Goal: Information Seeking & Learning: Check status

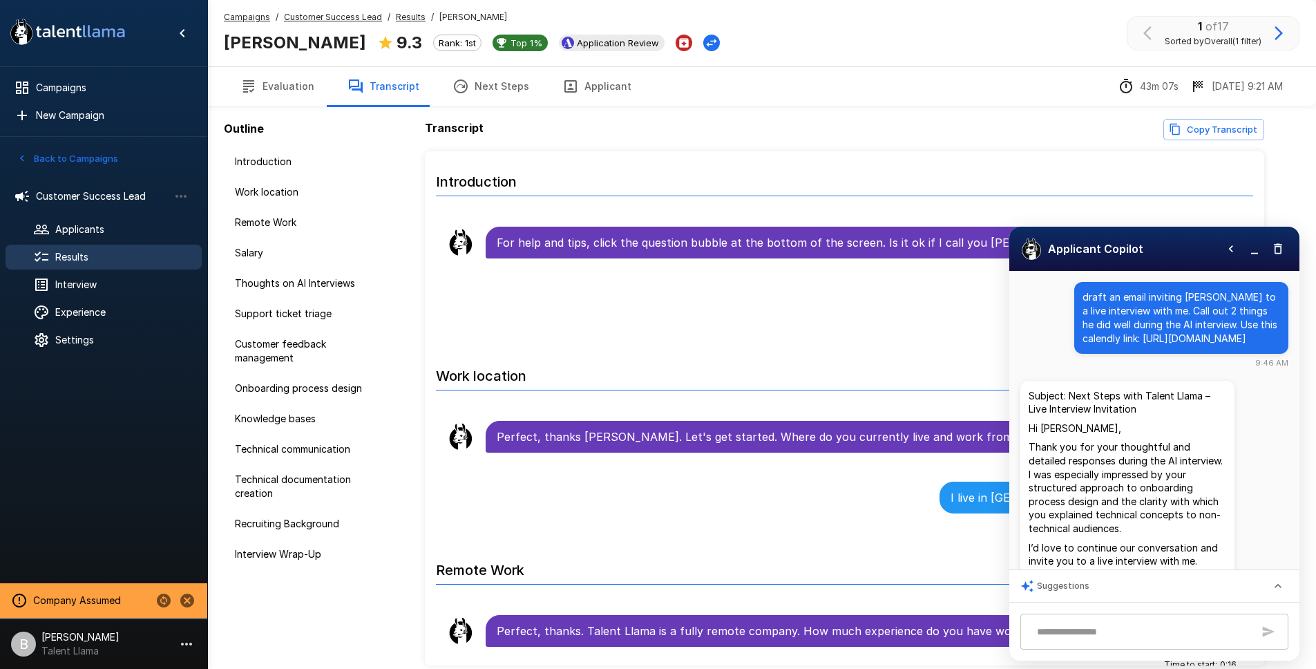
click at [397, 16] on u "Results" at bounding box center [411, 17] width 30 height 10
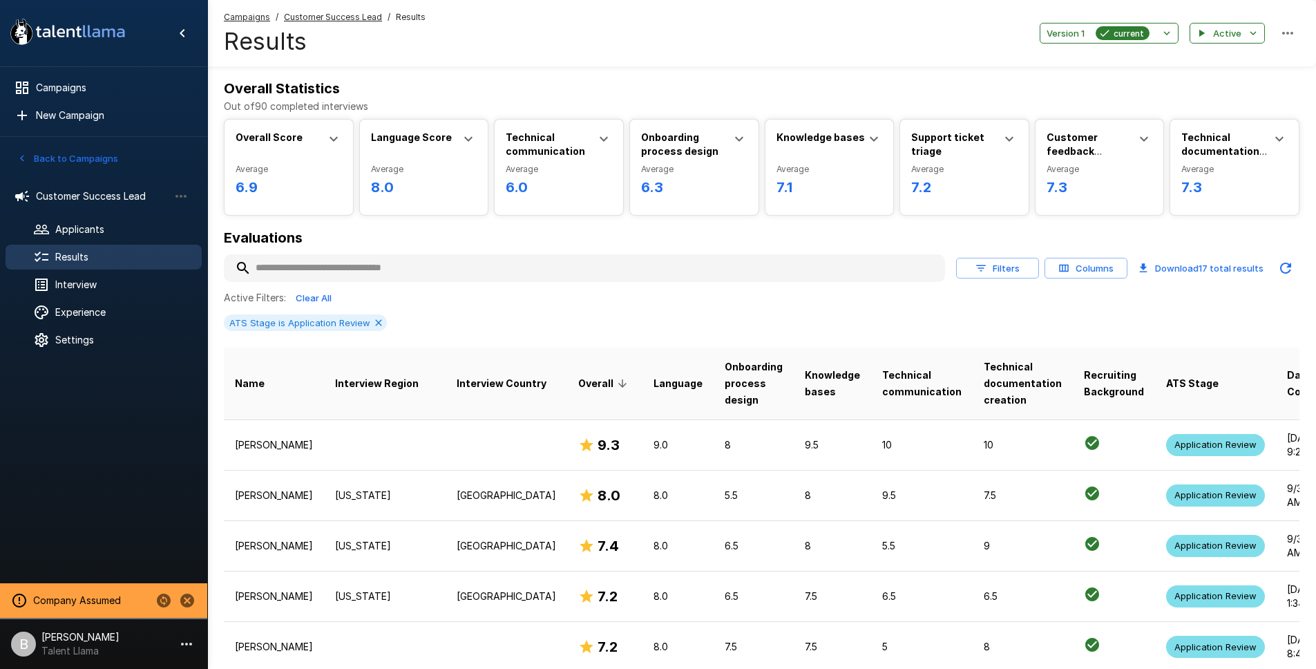
click at [342, 268] on input "text" at bounding box center [584, 268] width 721 height 25
drag, startPoint x: 274, startPoint y: 267, endPoint x: 283, endPoint y: 269, distance: 9.2
click at [275, 267] on input "text" at bounding box center [584, 268] width 721 height 25
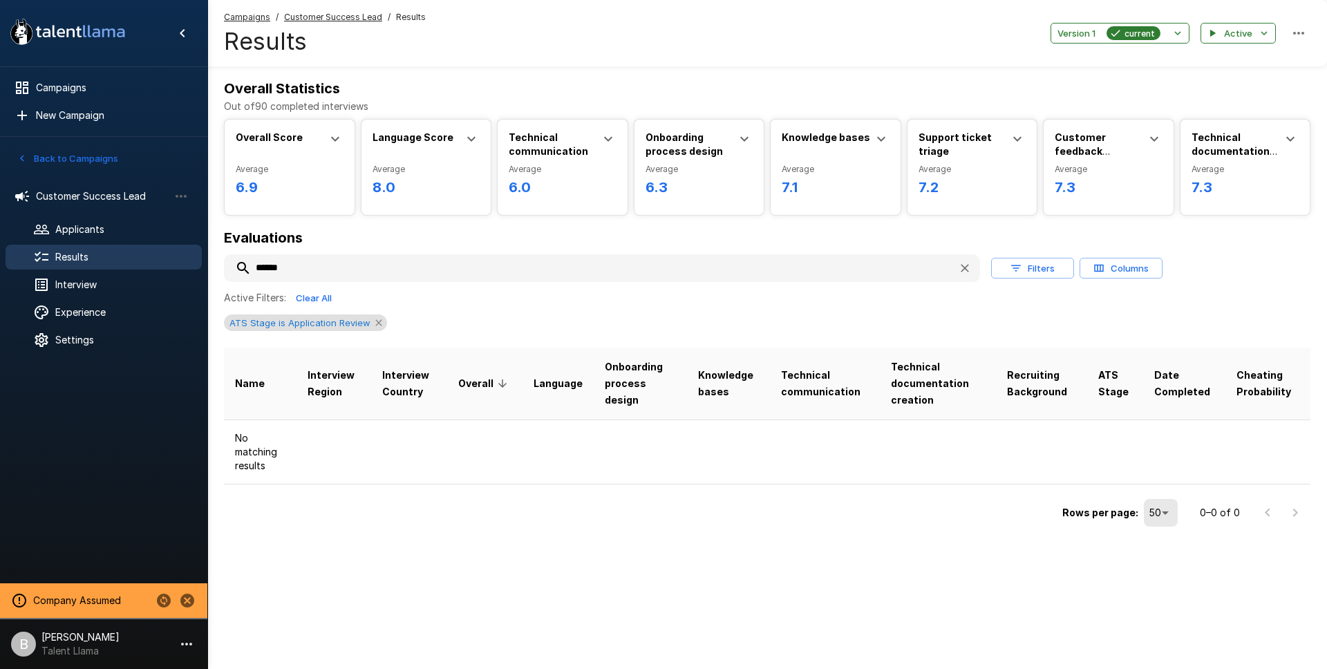
type input "******"
click at [374, 325] on icon at bounding box center [378, 322] width 11 height 11
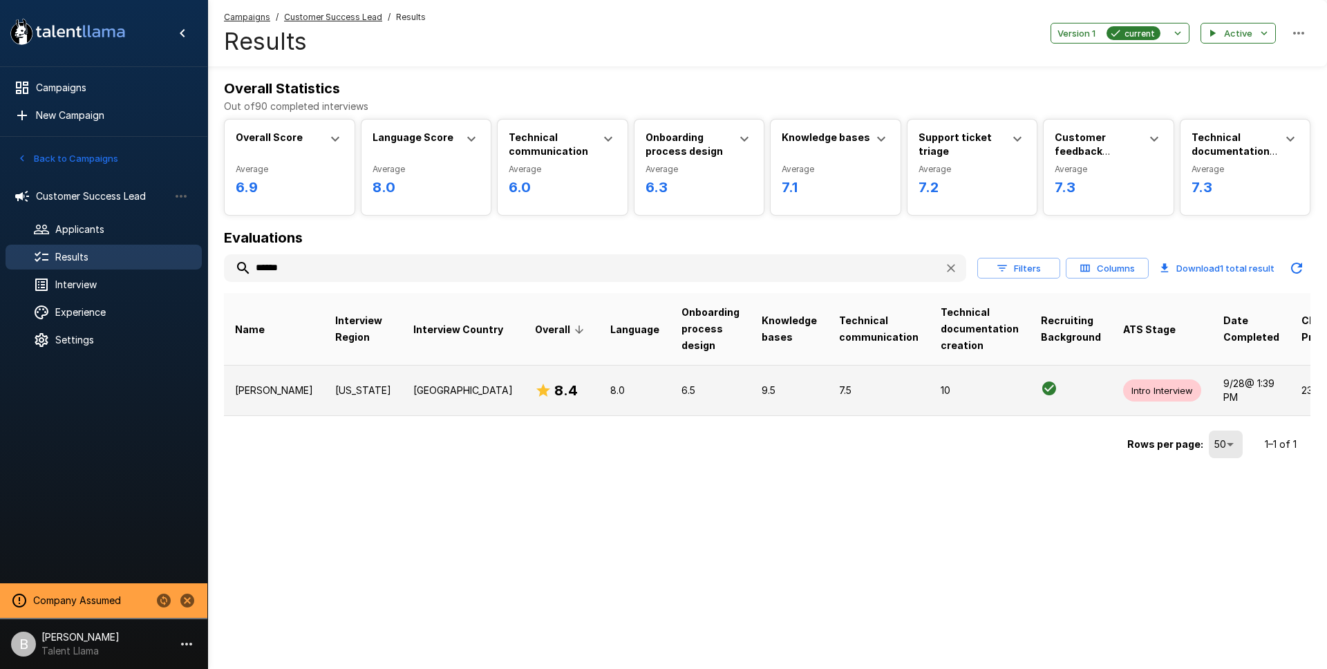
click at [281, 401] on td "[PERSON_NAME]" at bounding box center [274, 390] width 100 height 50
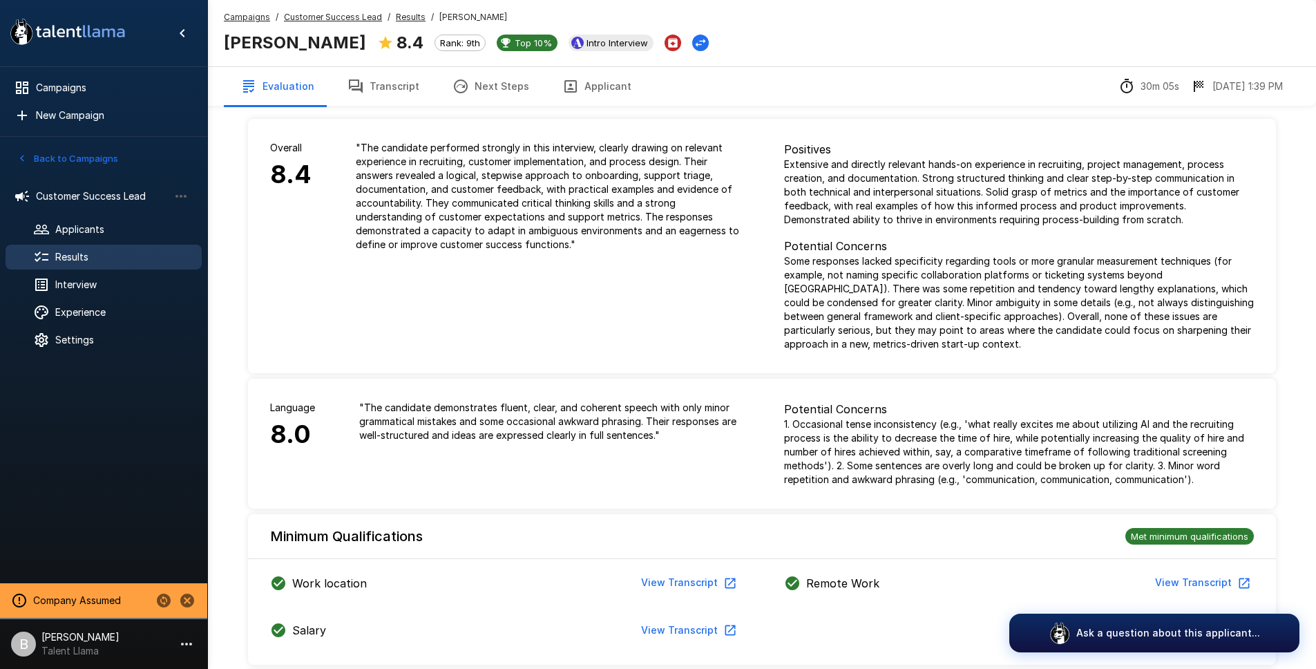
click at [377, 79] on button "Transcript" at bounding box center [383, 86] width 105 height 39
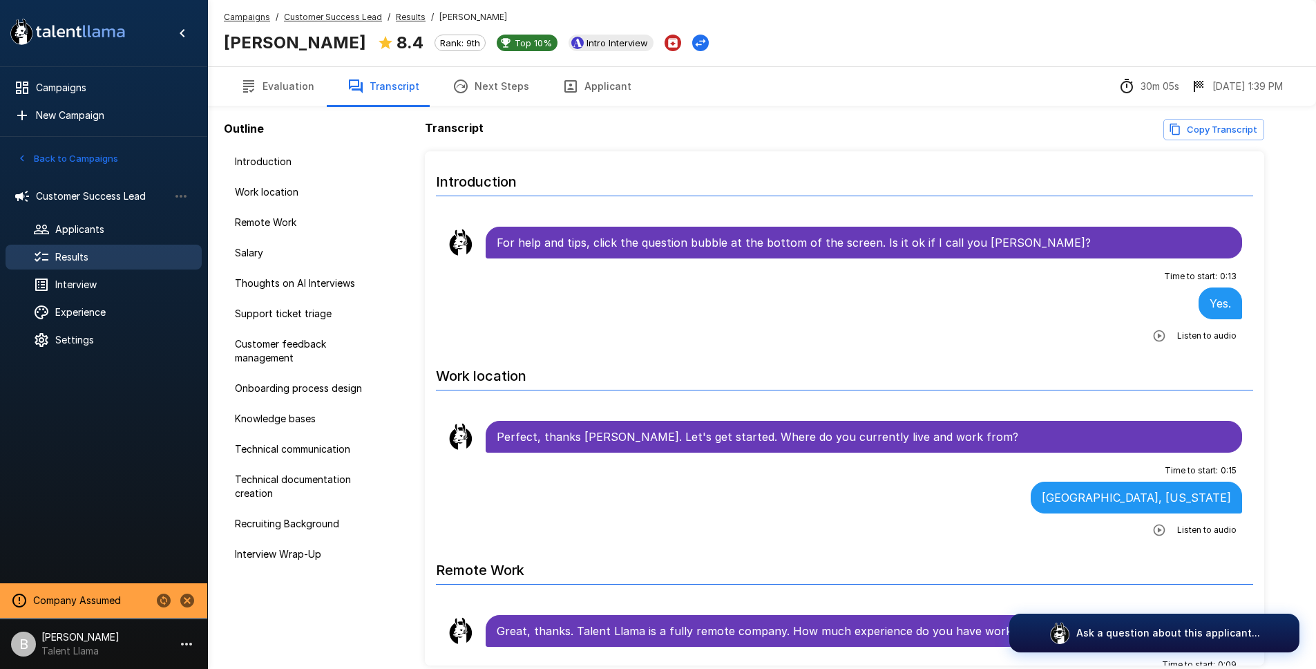
click at [276, 82] on button "Evaluation" at bounding box center [277, 86] width 107 height 39
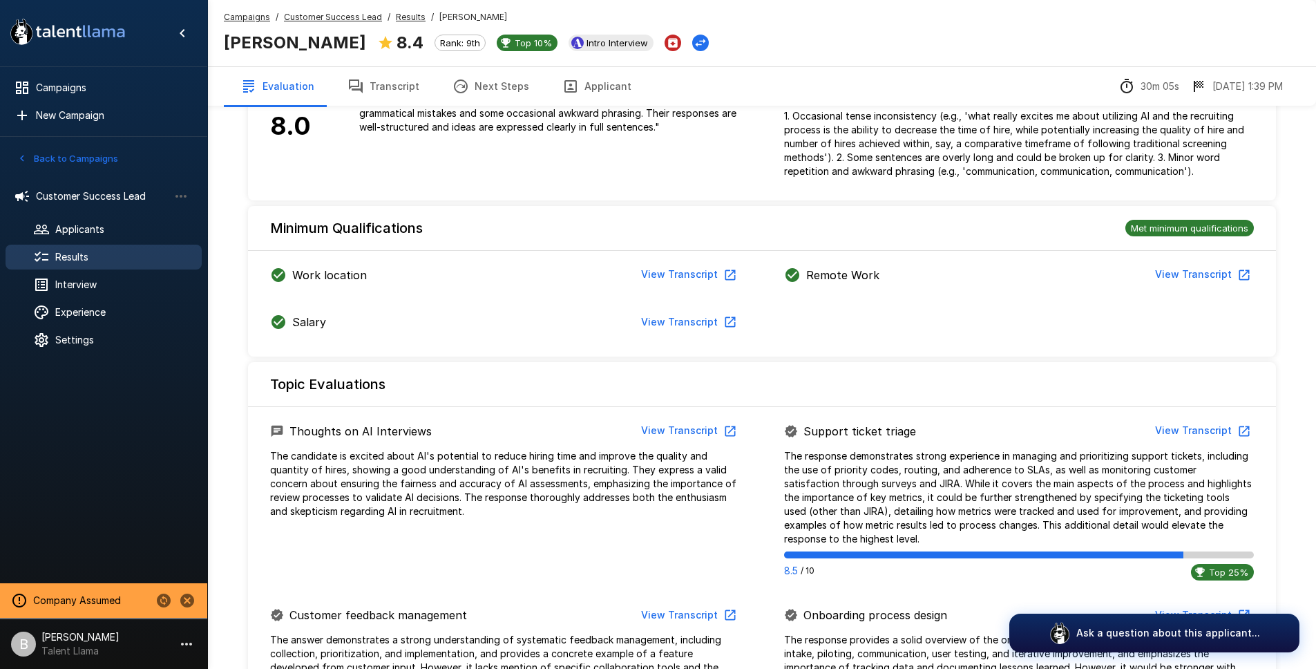
scroll to position [611, 0]
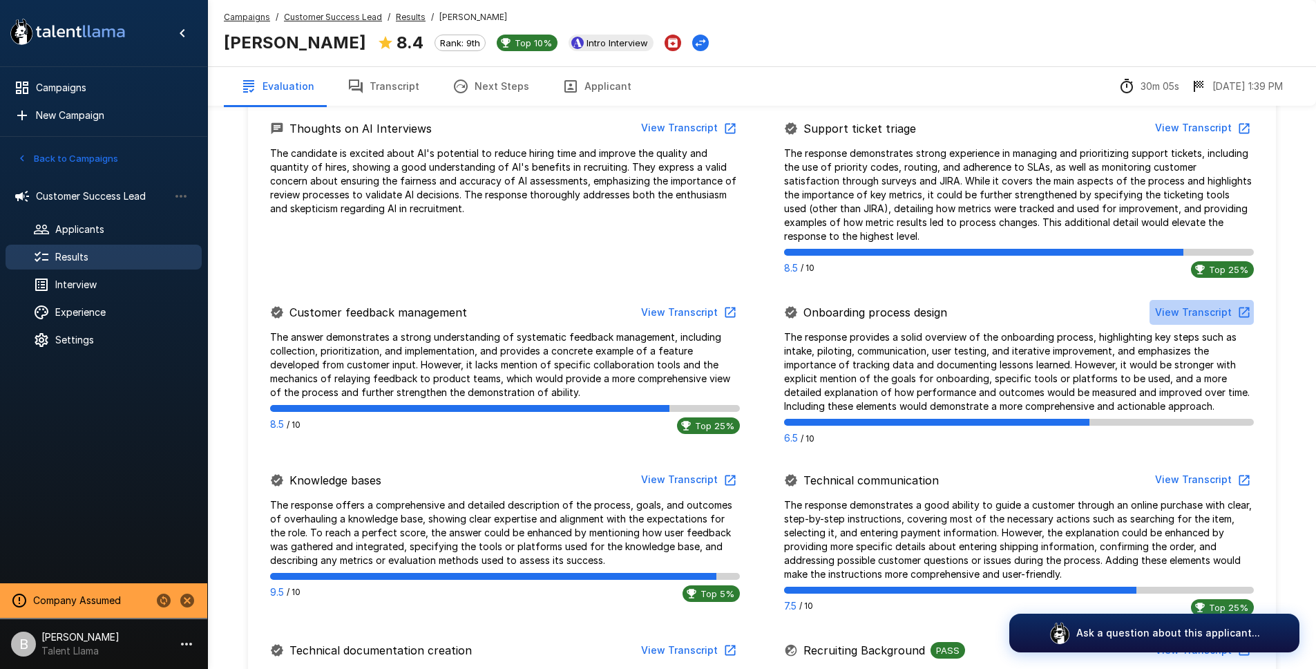
click at [1207, 316] on button "View Transcript" at bounding box center [1202, 313] width 104 height 26
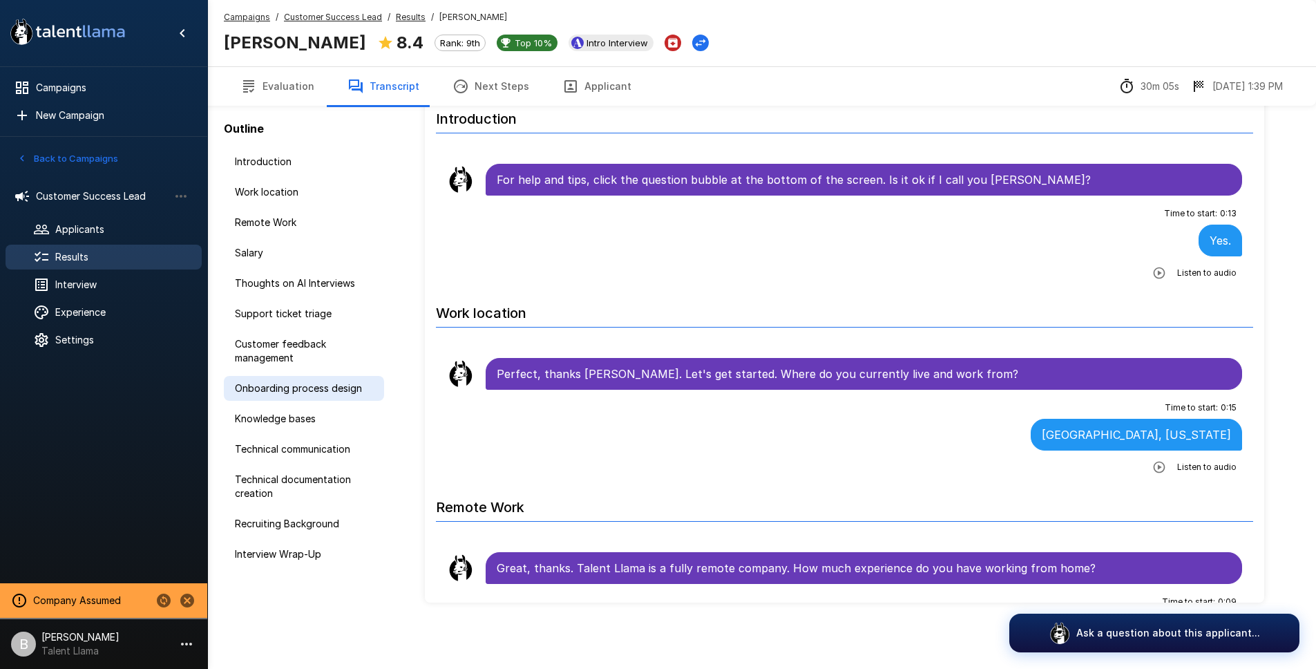
click at [334, 384] on span "Onboarding process design" at bounding box center [304, 388] width 138 height 14
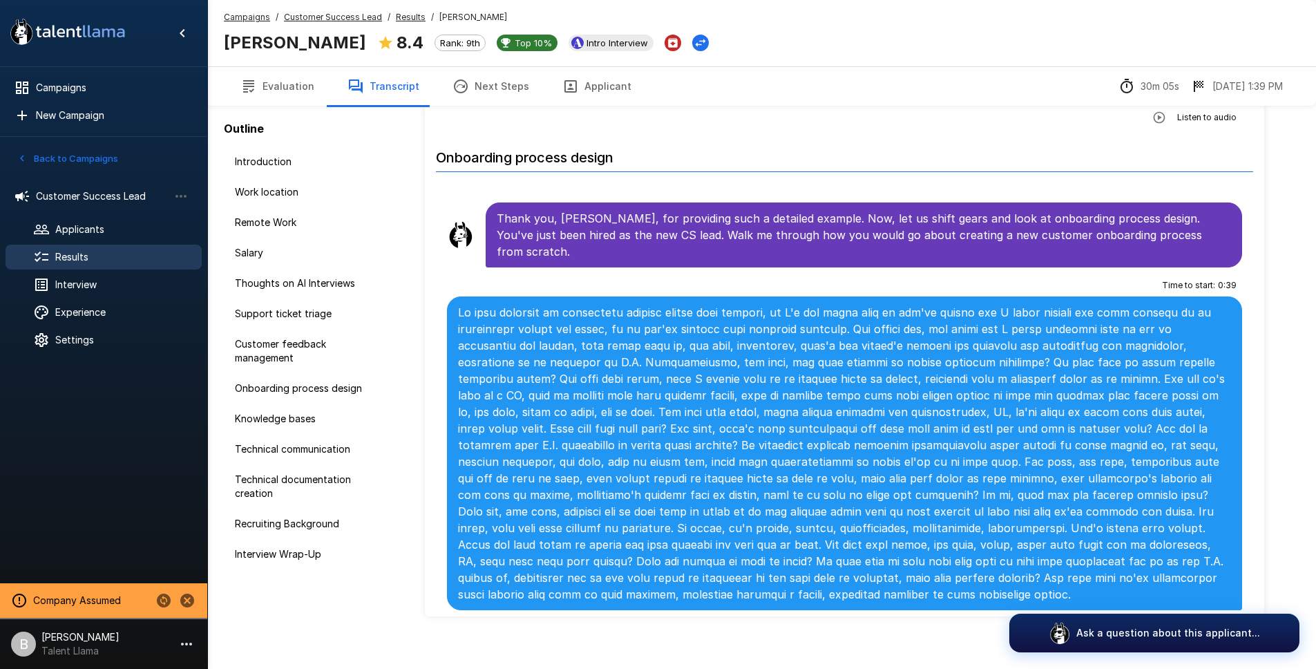
scroll to position [2037, 0]
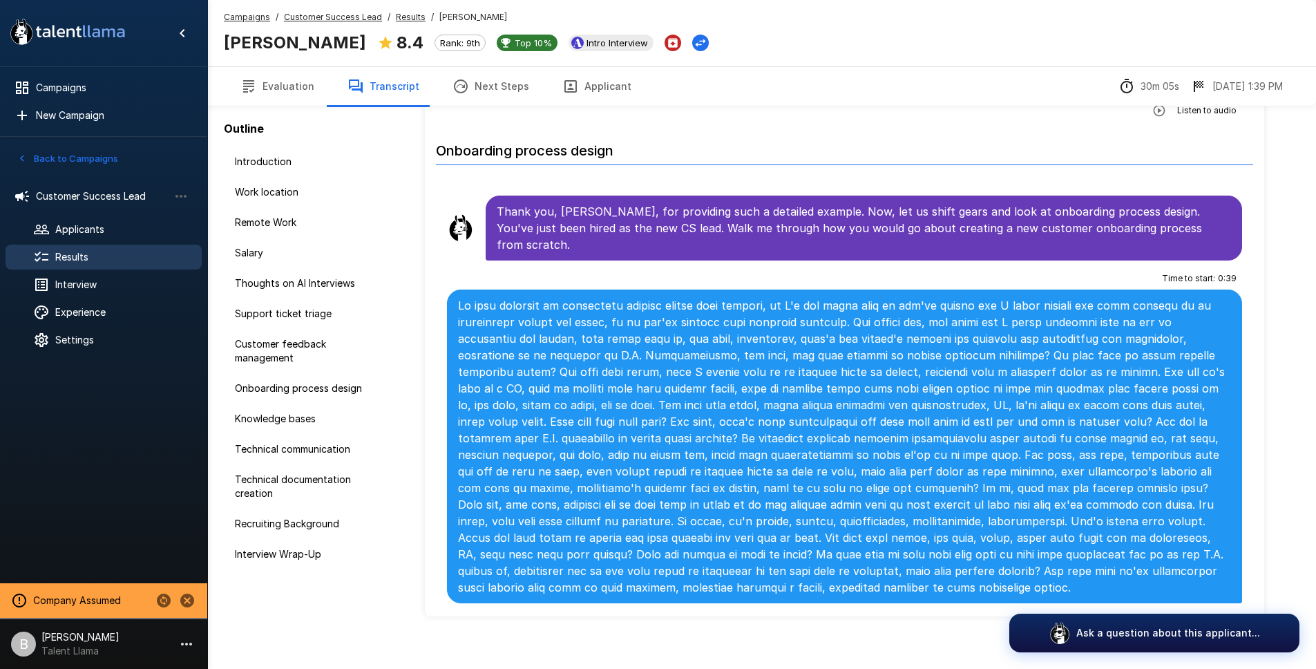
click at [293, 85] on button "Evaluation" at bounding box center [277, 86] width 107 height 39
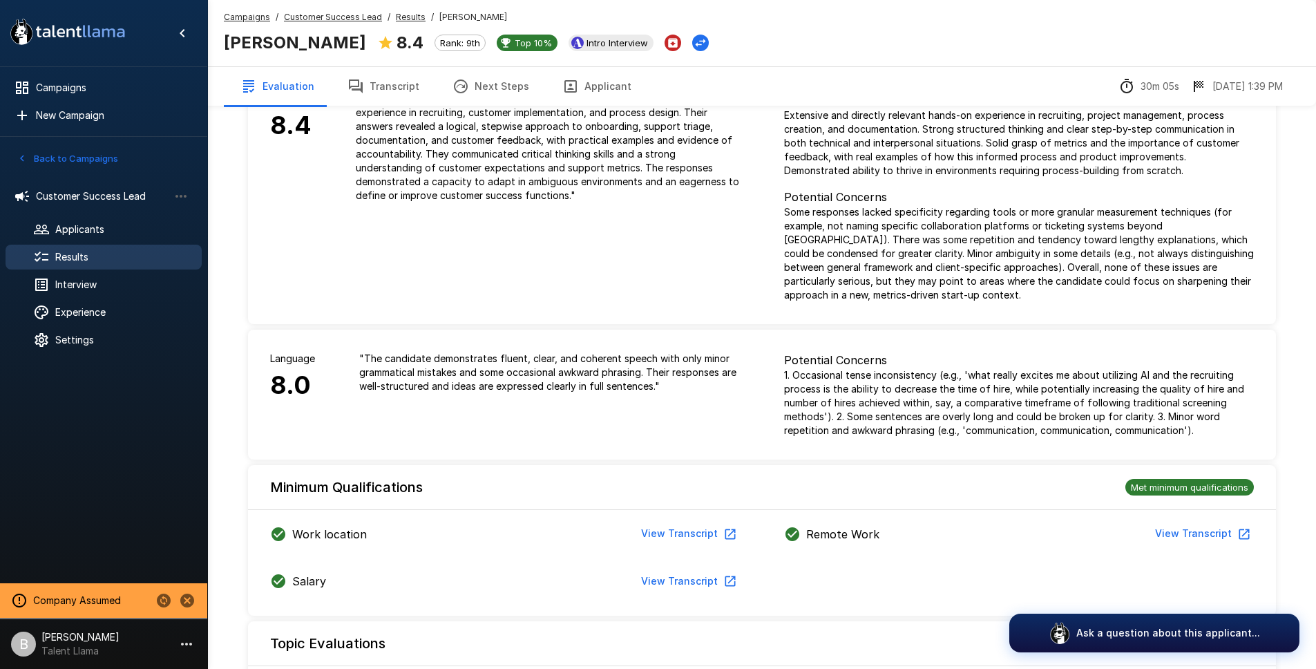
scroll to position [611, 0]
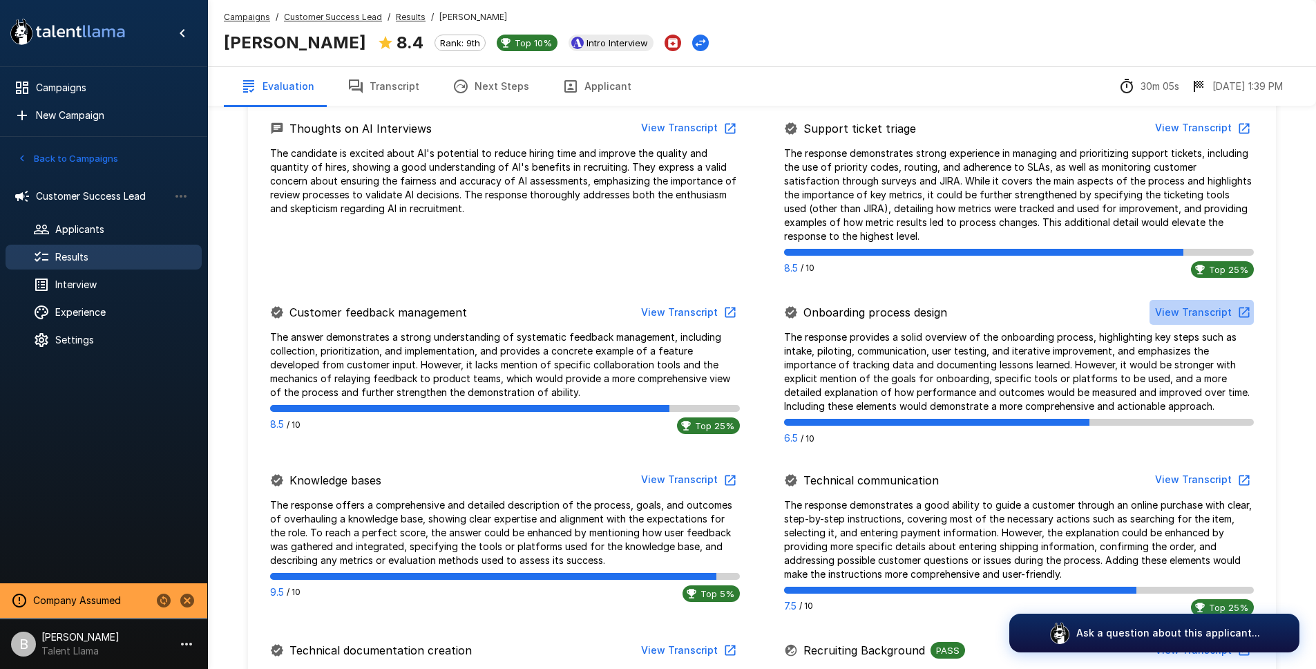
click at [1207, 307] on button "View Transcript" at bounding box center [1202, 313] width 104 height 26
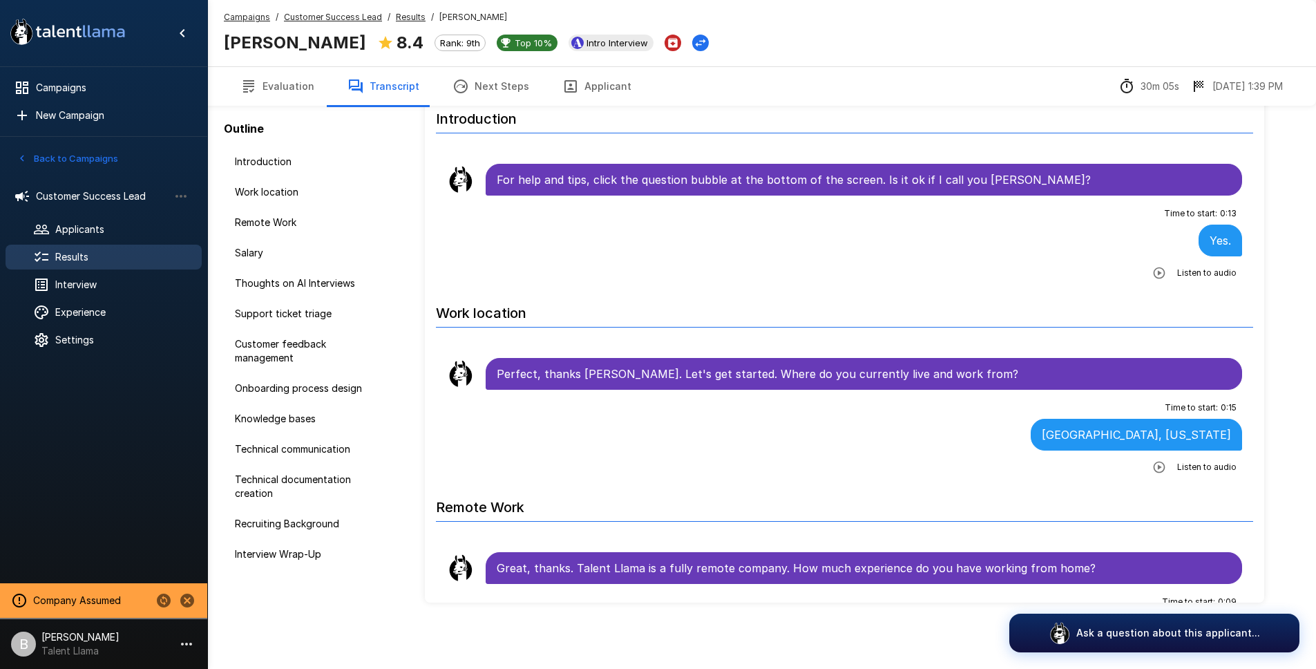
click at [267, 75] on button "Evaluation" at bounding box center [277, 86] width 107 height 39
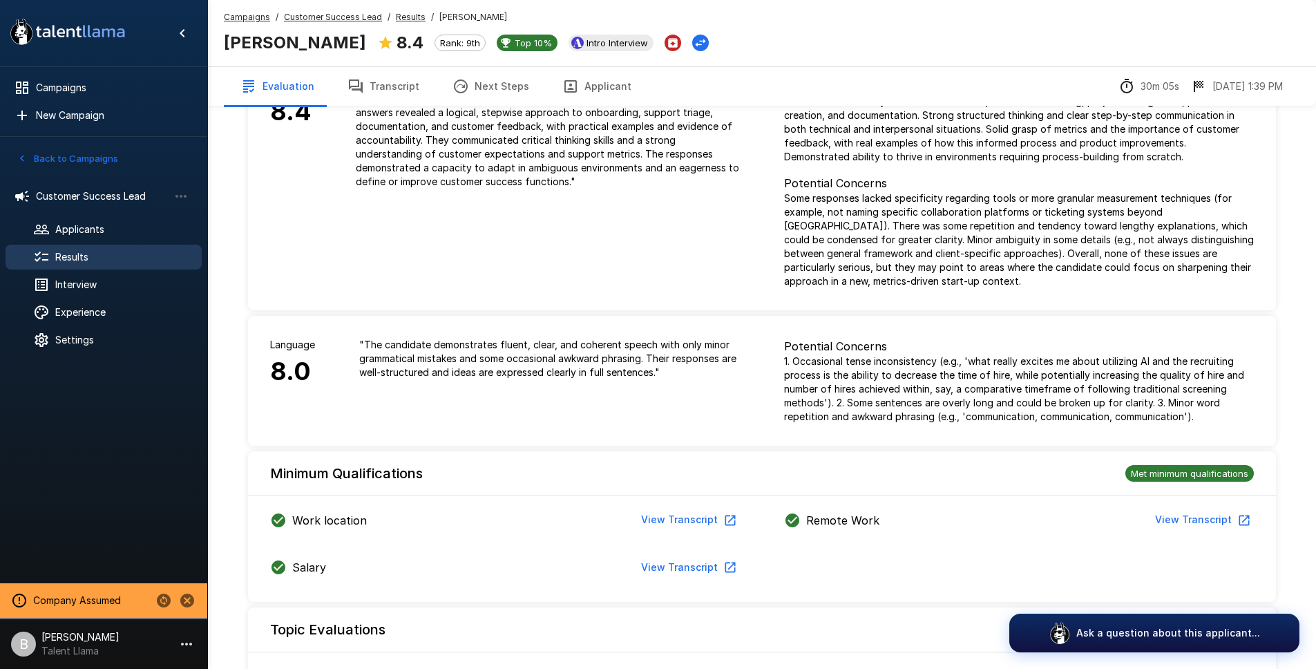
scroll to position [611, 0]
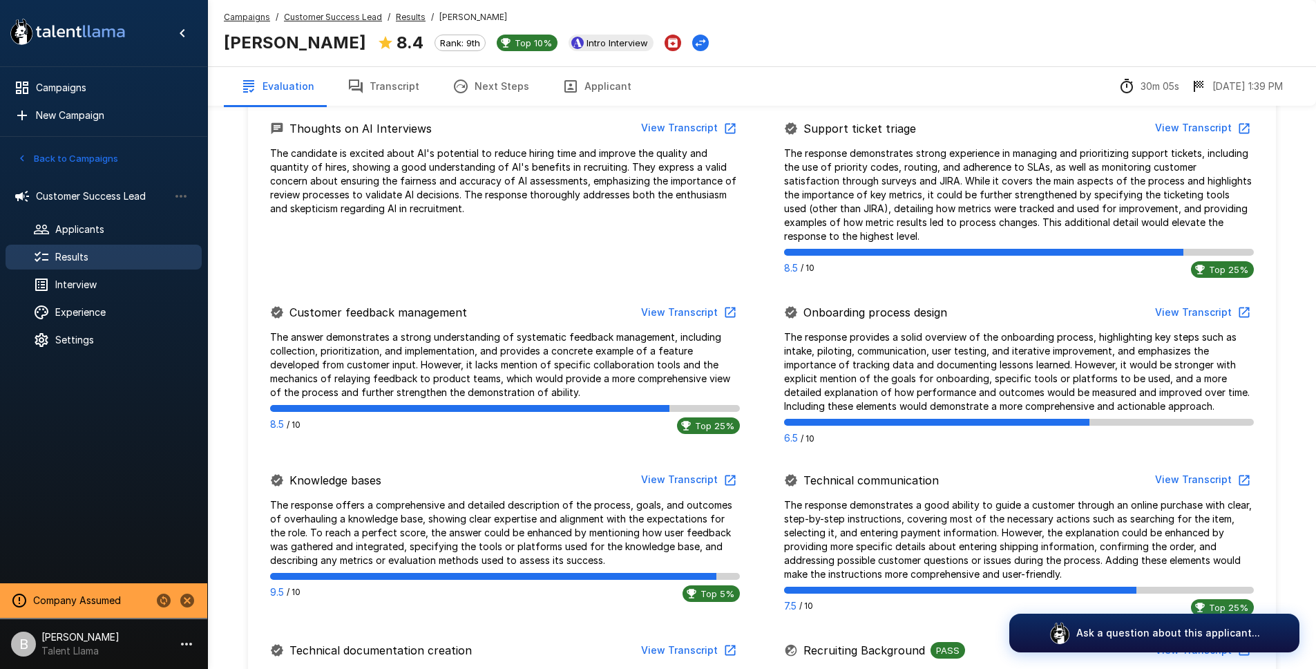
click at [1217, 475] on button "View Transcript" at bounding box center [1202, 480] width 104 height 26
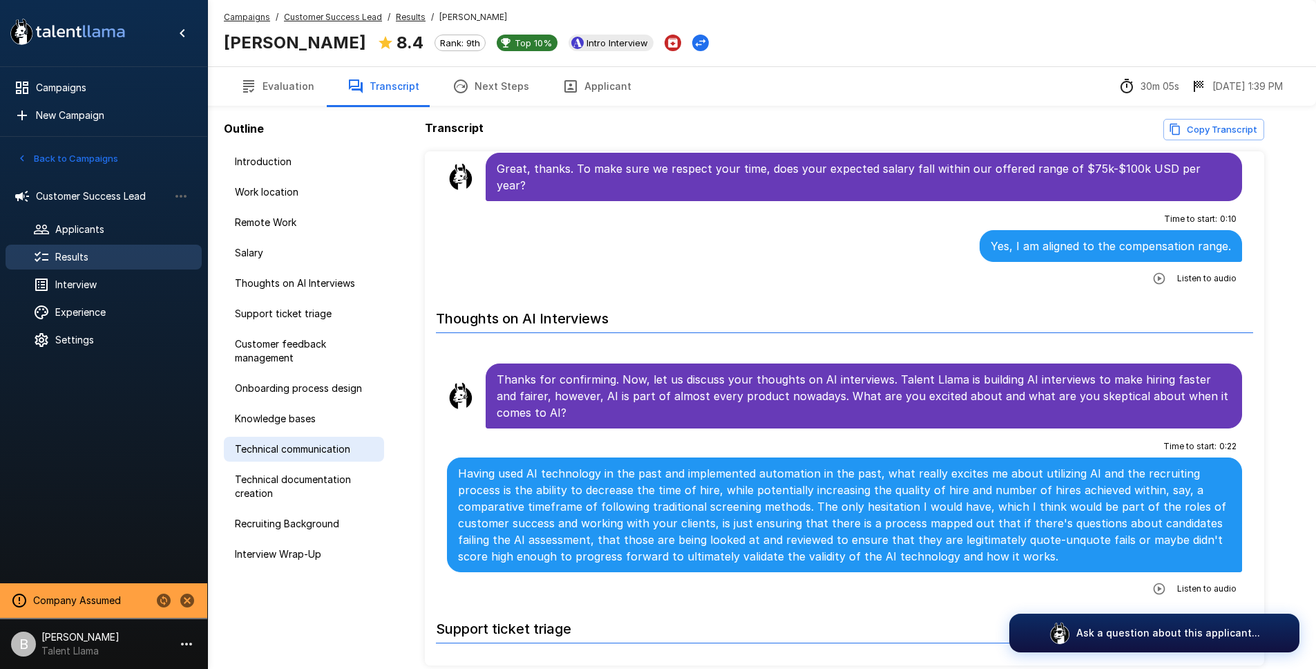
click at [303, 450] on span "Technical communication" at bounding box center [304, 449] width 138 height 14
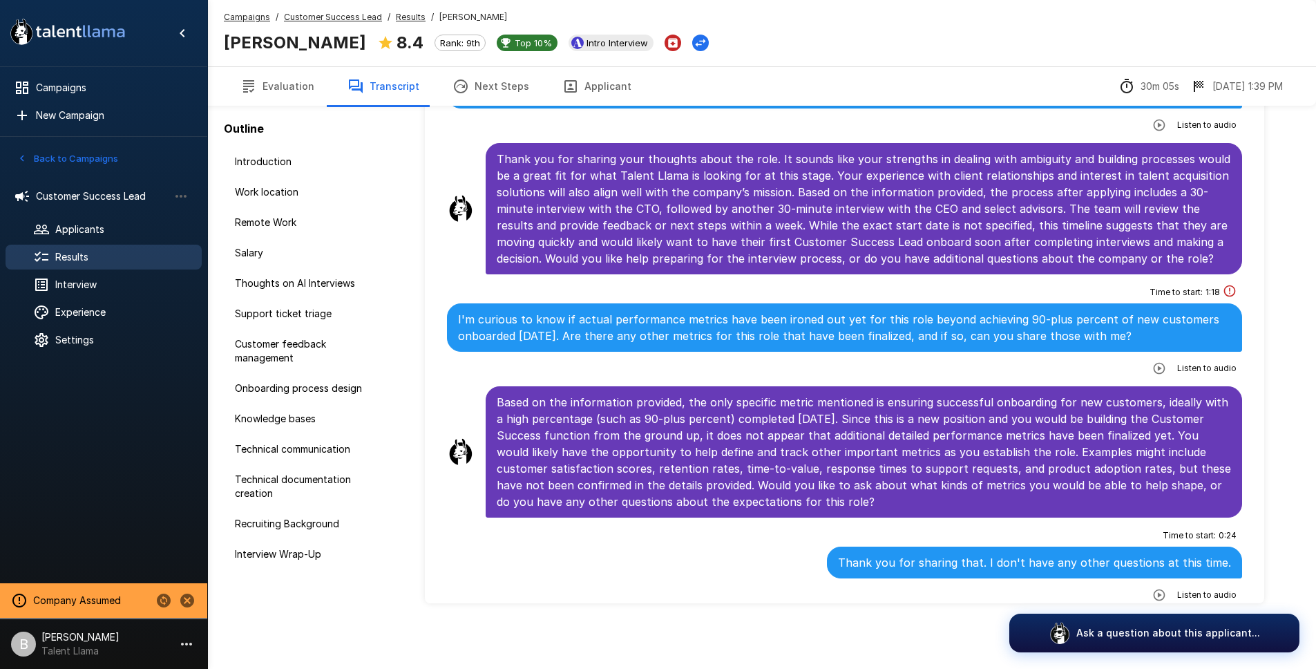
scroll to position [63, 0]
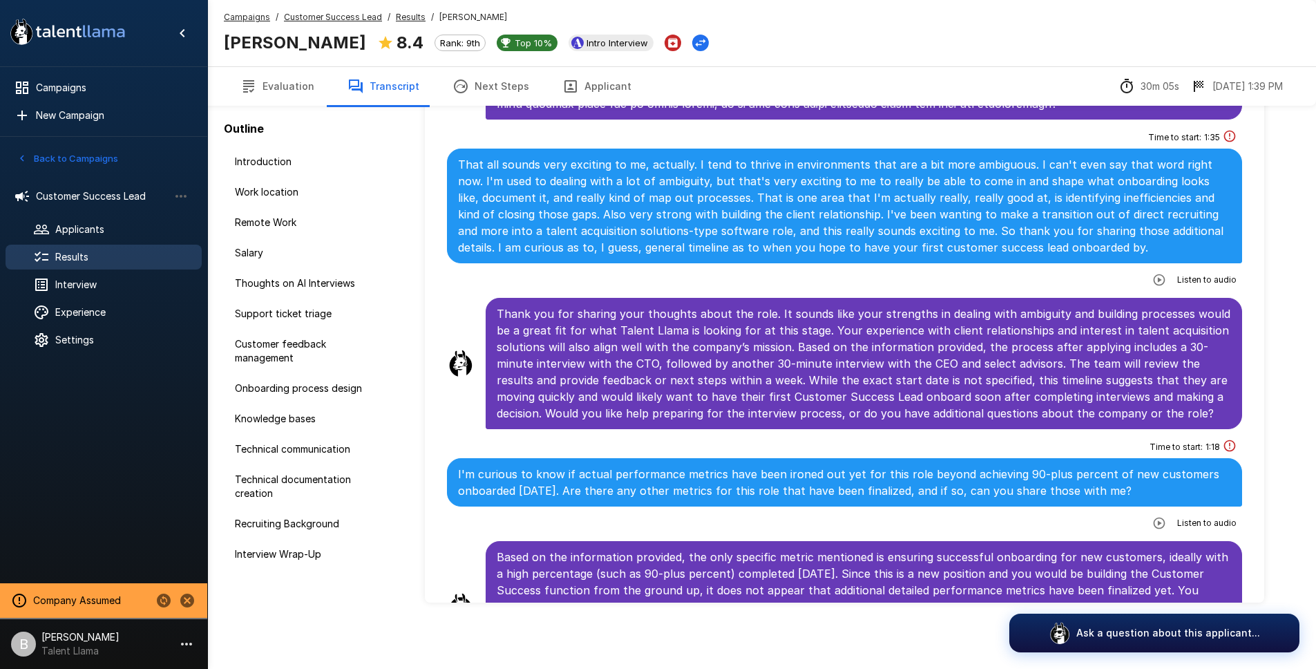
scroll to position [4775, 0]
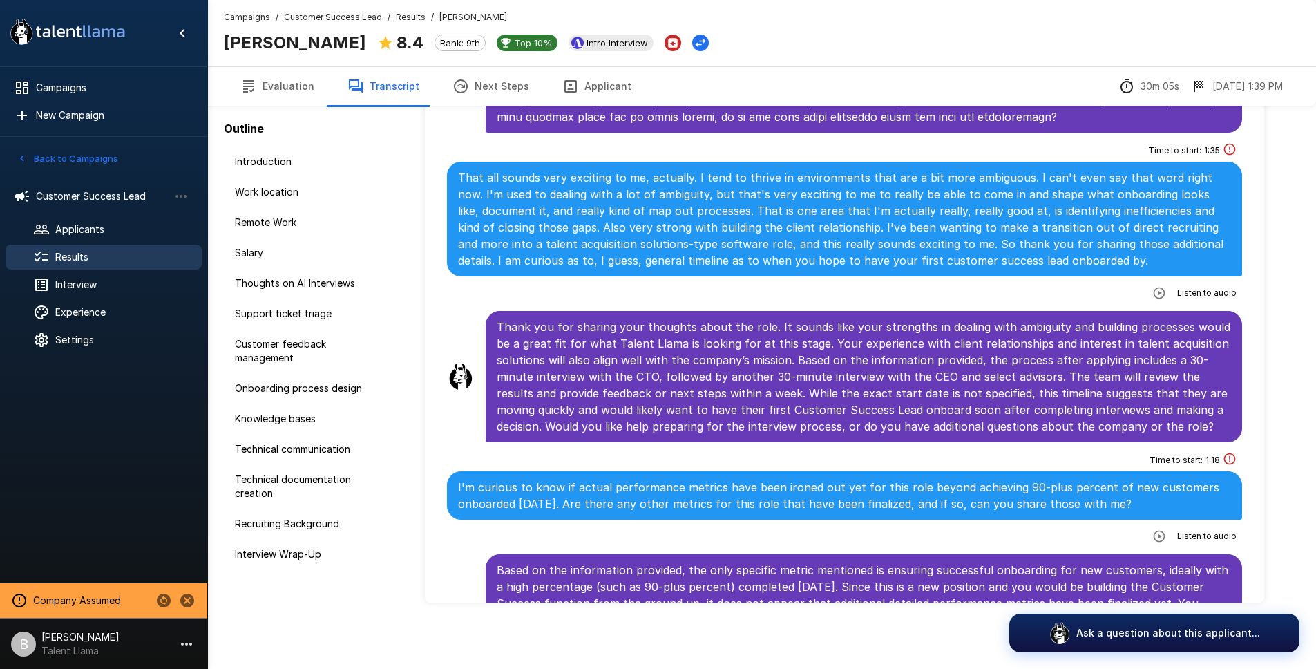
drag, startPoint x: 1165, startPoint y: 443, endPoint x: 447, endPoint y: 410, distance: 718.6
click at [447, 449] on div "Time to start : 1 : 18 I'm curious to know if actual performance metrics have b…" at bounding box center [845, 498] width 796 height 98
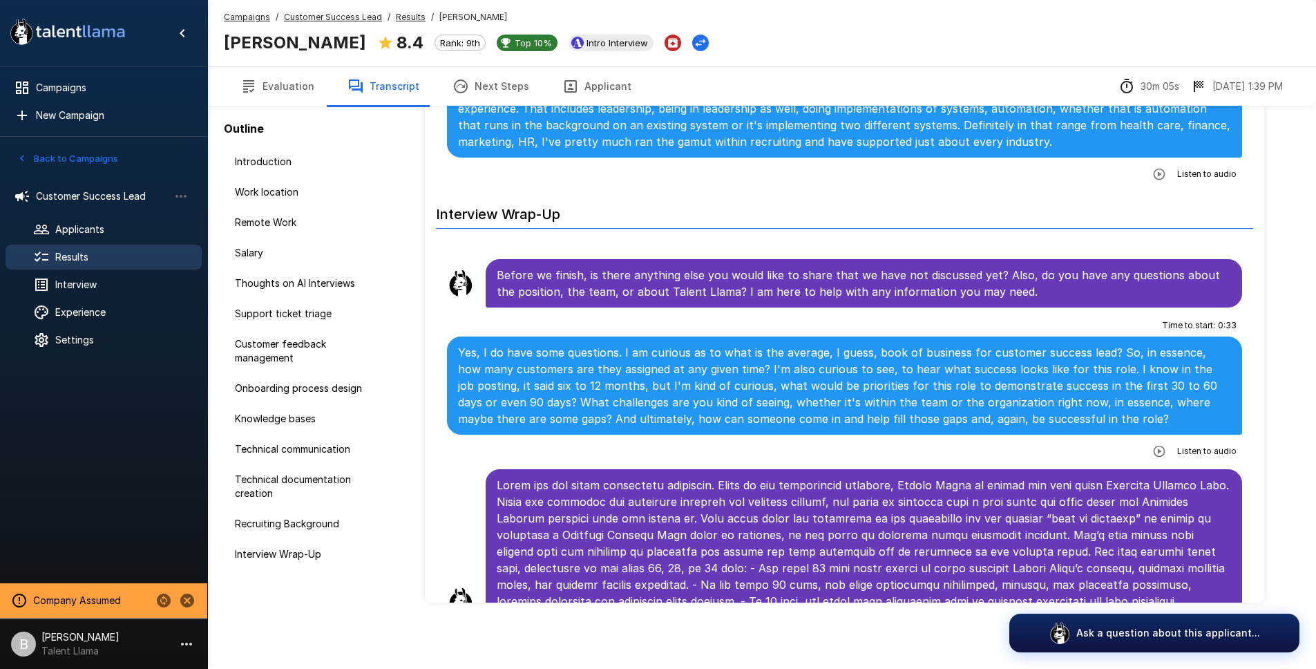
scroll to position [4170, 0]
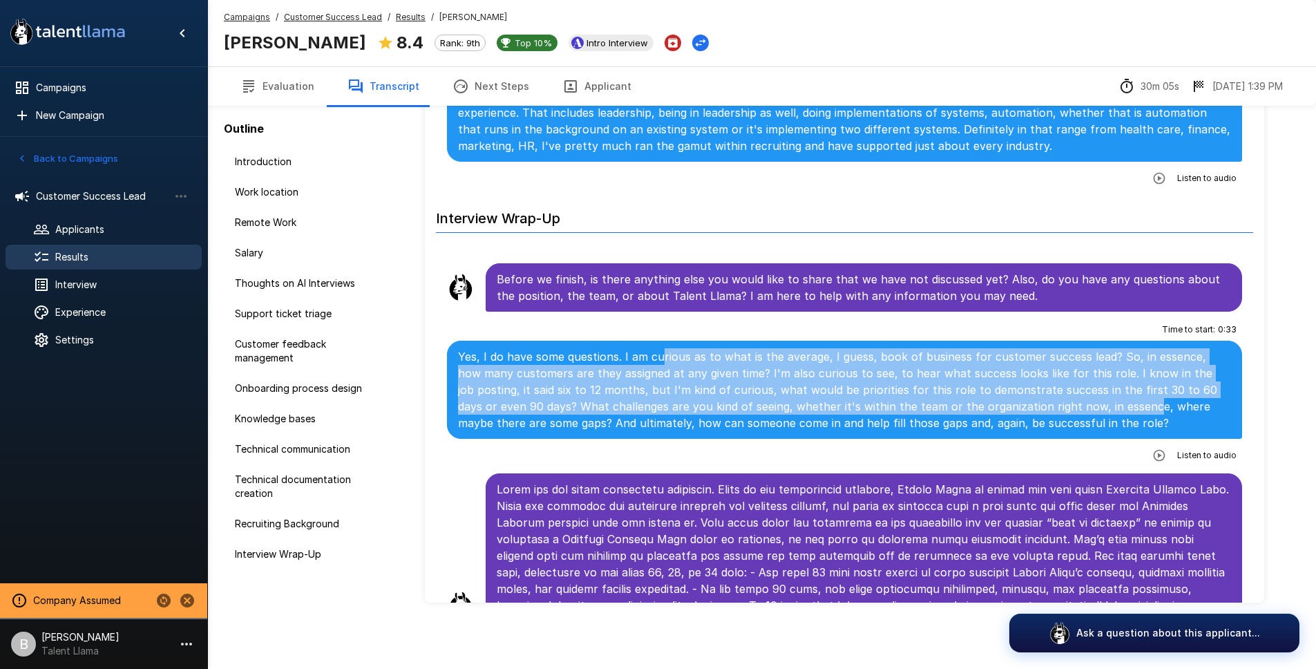
drag, startPoint x: 792, startPoint y: 292, endPoint x: 1099, endPoint y: 348, distance: 312.5
click at [1099, 348] on p "Yes, I do have some questions. I am curious as to what is the average, I guess,…" at bounding box center [845, 389] width 774 height 83
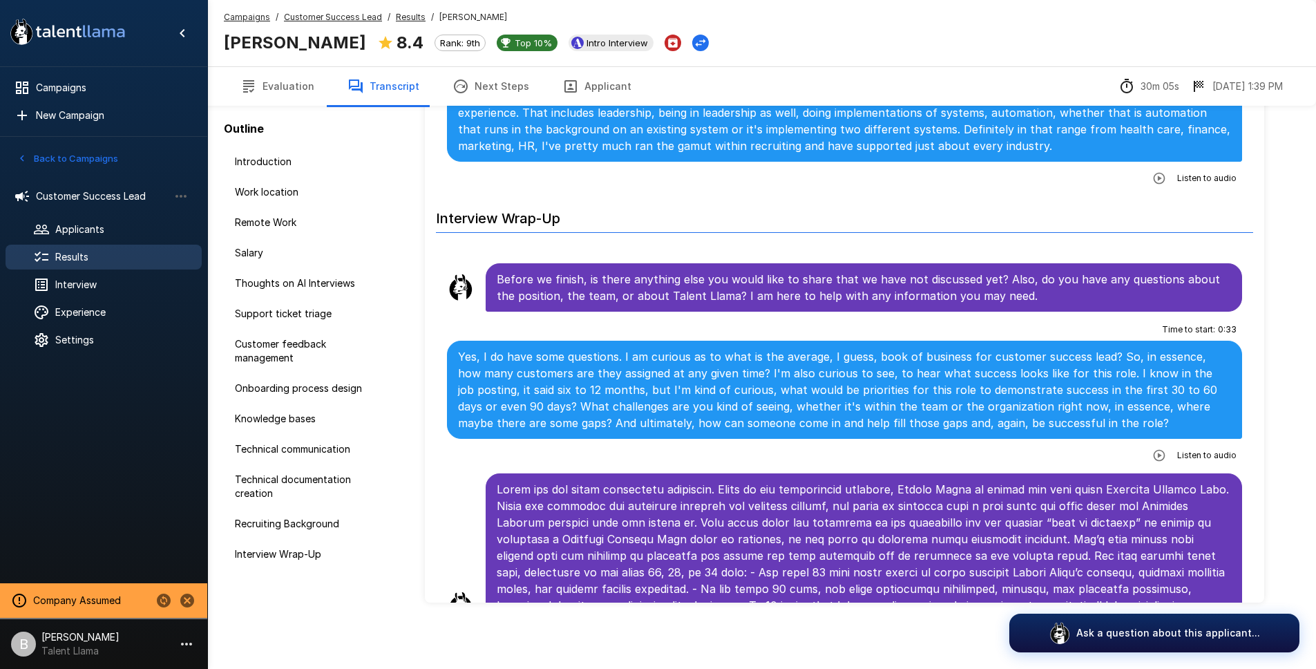
click at [1103, 352] on p "Yes, I do have some questions. I am curious as to what is the average, I guess,…" at bounding box center [845, 389] width 774 height 83
click at [1083, 359] on p "Yes, I do have some questions. I am curious as to what is the average, I guess,…" at bounding box center [845, 389] width 774 height 83
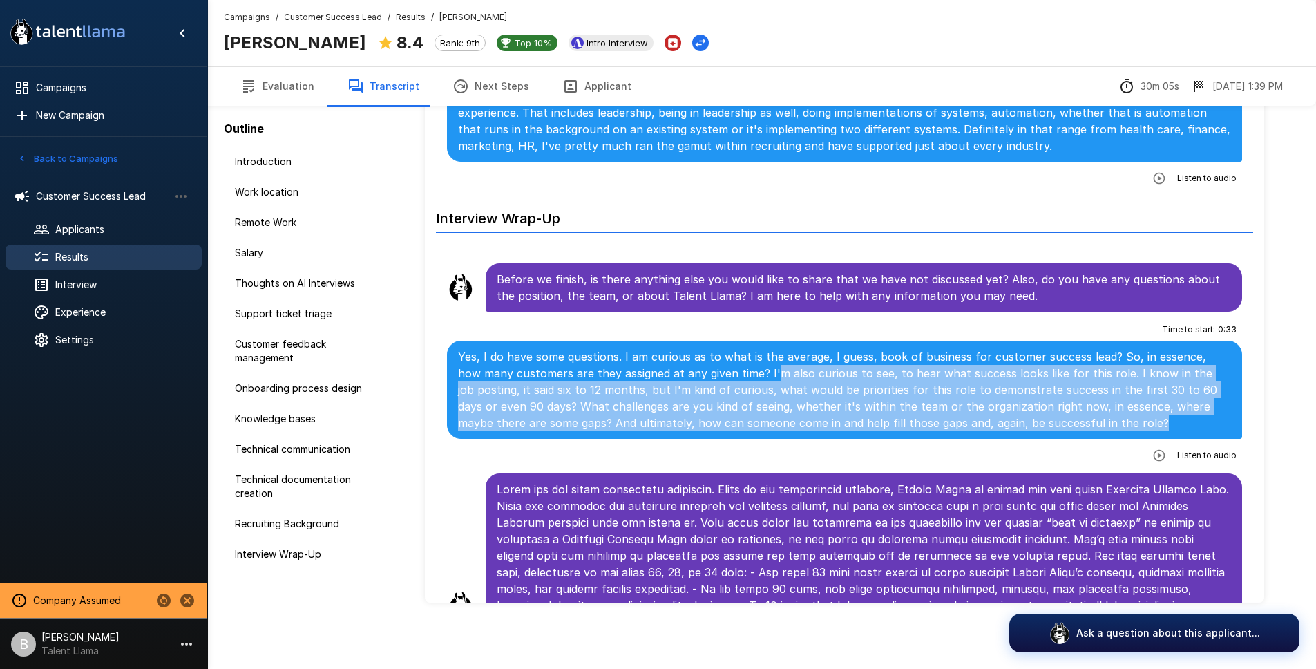
drag, startPoint x: 1112, startPoint y: 359, endPoint x: 750, endPoint y: 298, distance: 367.1
click at [750, 348] on p "Yes, I do have some questions. I am curious as to what is the average, I guess,…" at bounding box center [845, 389] width 774 height 83
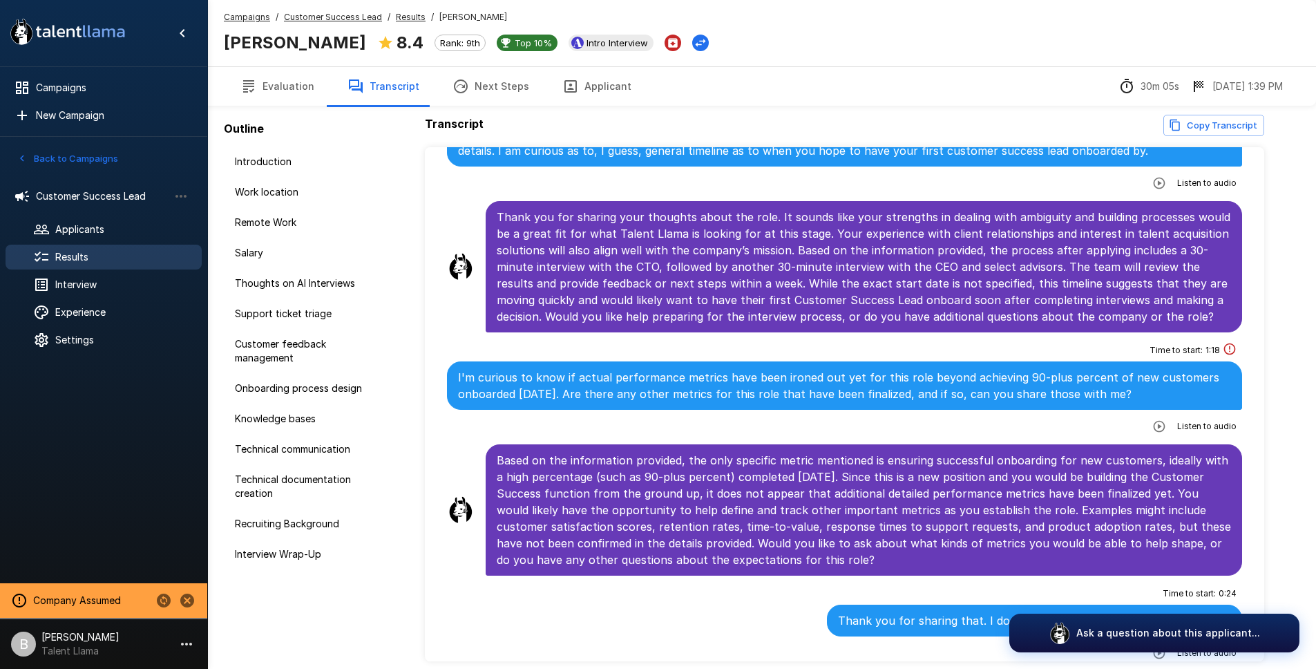
scroll to position [0, 0]
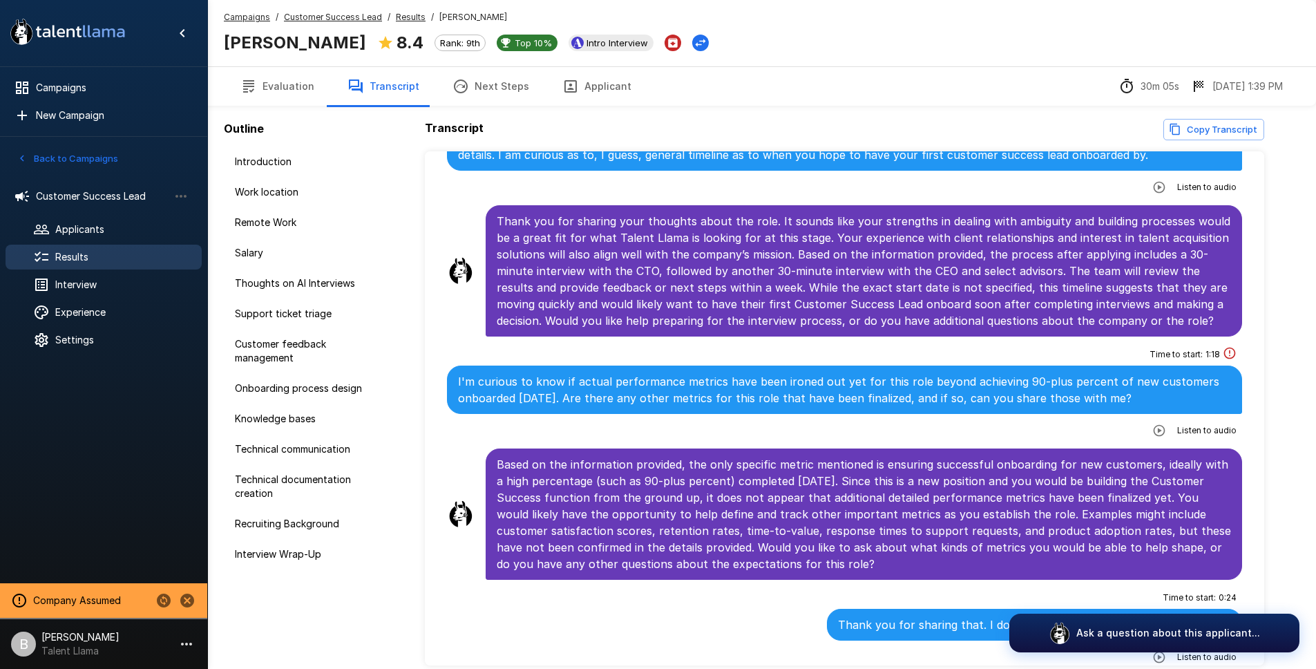
click at [402, 18] on u "Results" at bounding box center [411, 17] width 30 height 10
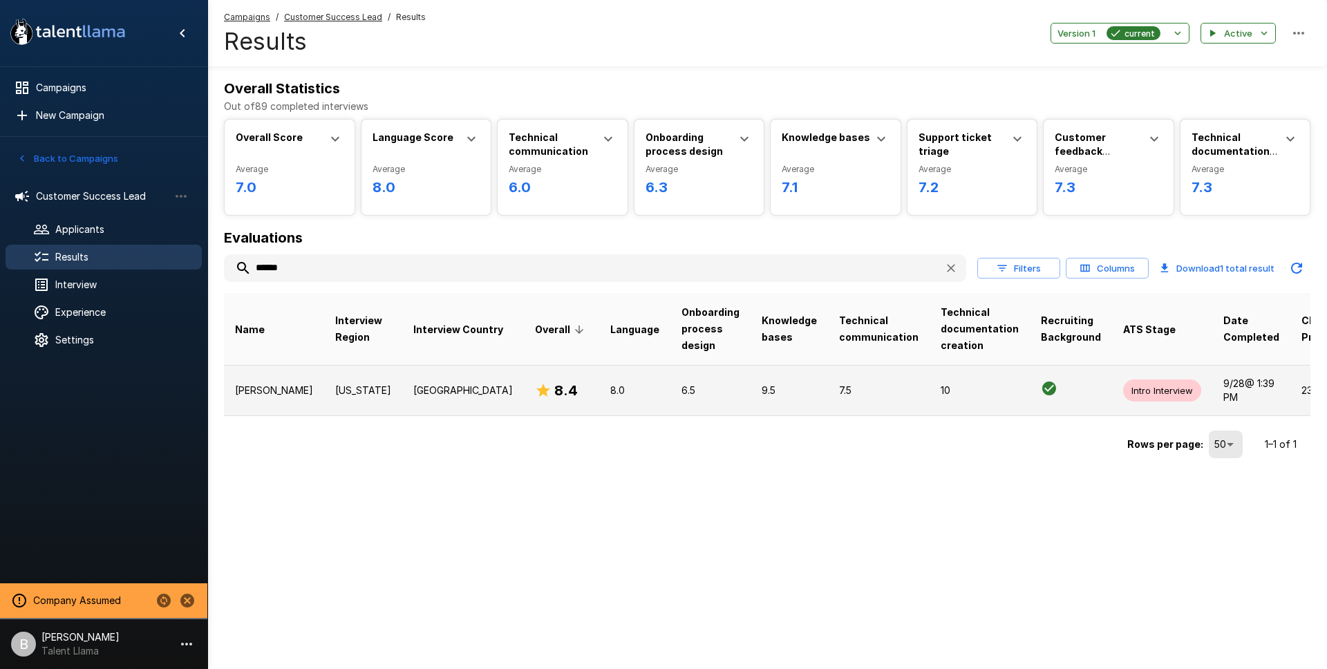
click at [335, 395] on p "[US_STATE]" at bounding box center [363, 390] width 56 height 14
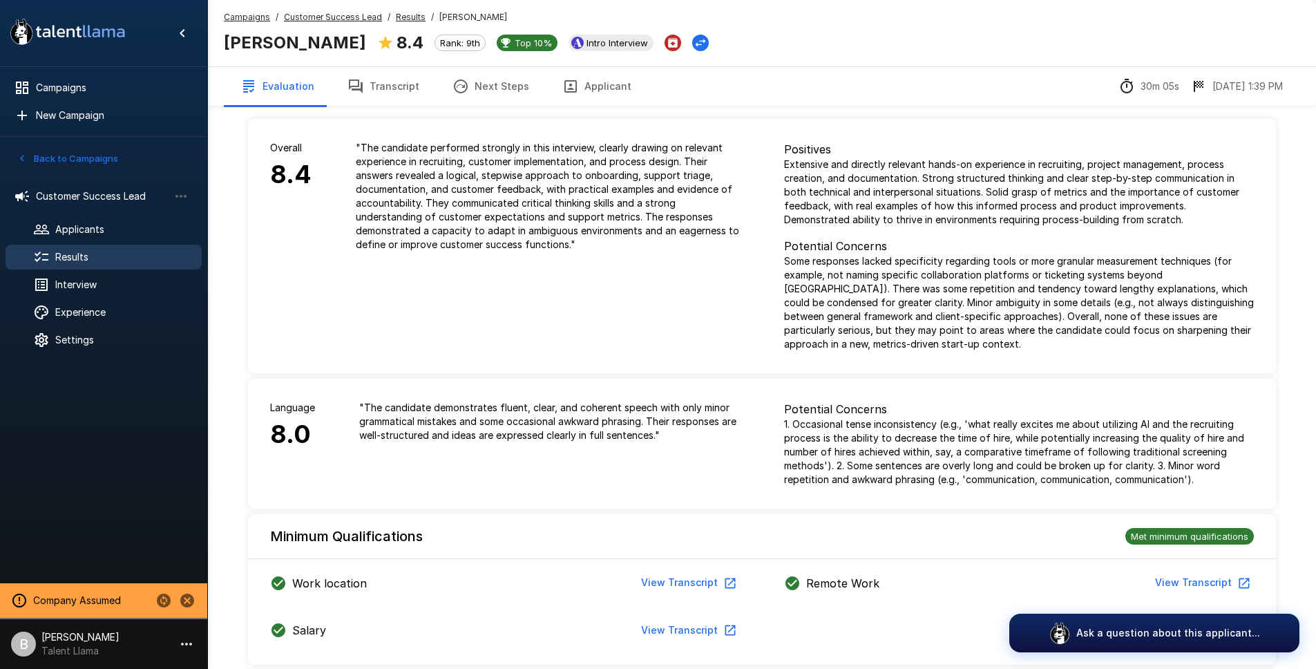
click at [393, 86] on button "Transcript" at bounding box center [383, 86] width 105 height 39
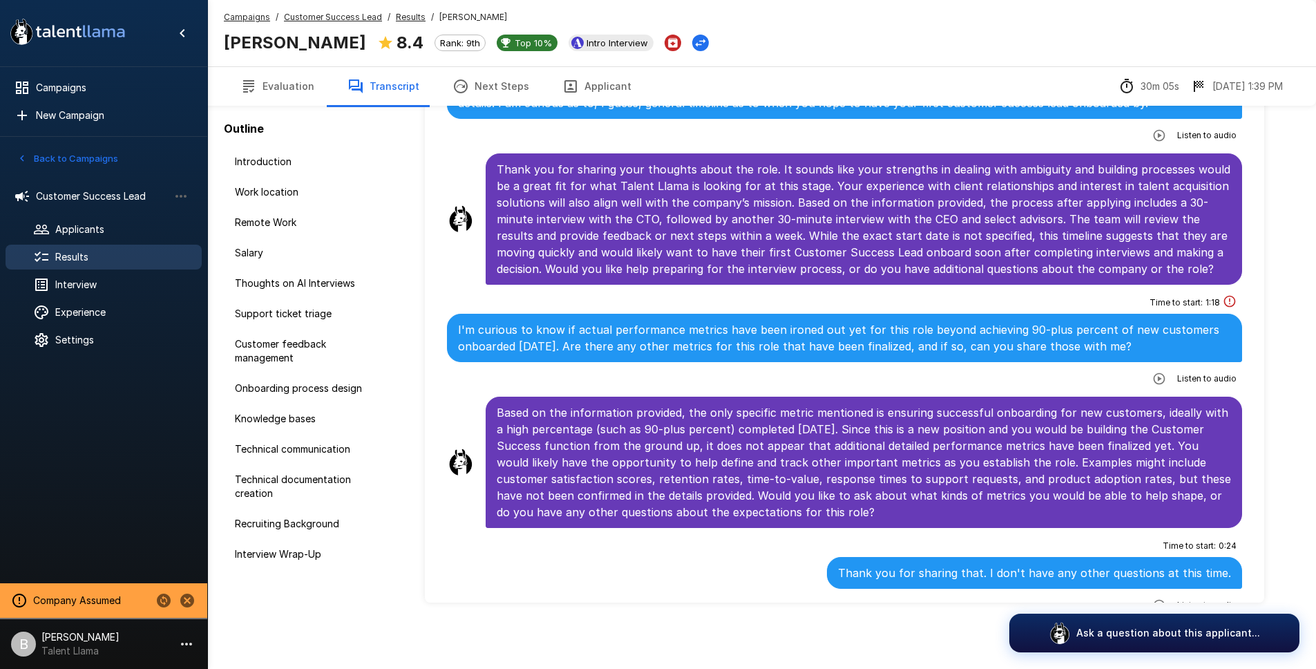
scroll to position [4931, 0]
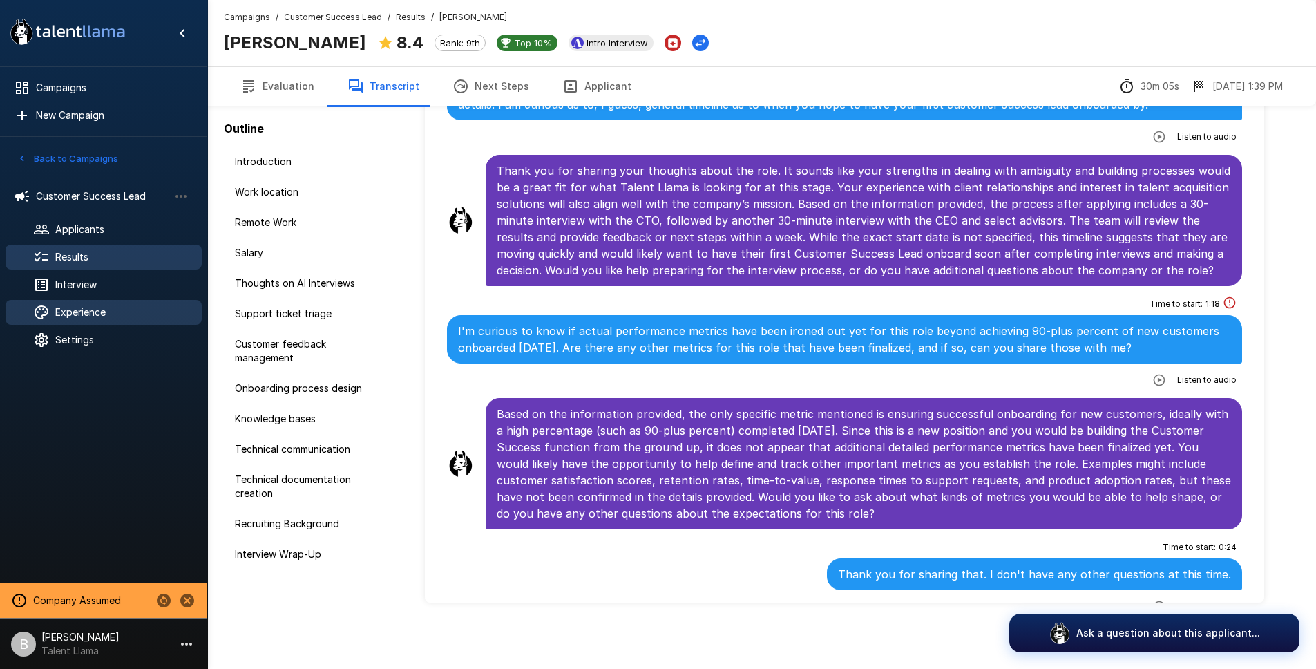
click at [94, 317] on span "Experience" at bounding box center [122, 312] width 135 height 14
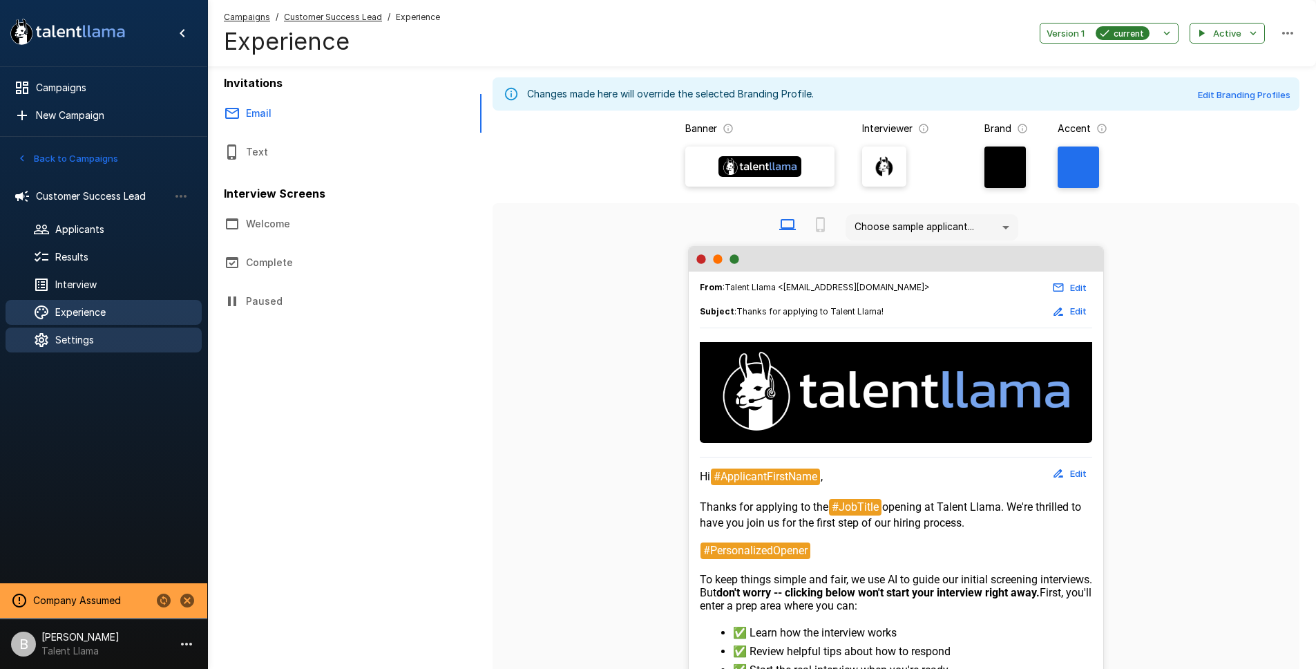
click at [117, 334] on span "Settings" at bounding box center [122, 340] width 135 height 14
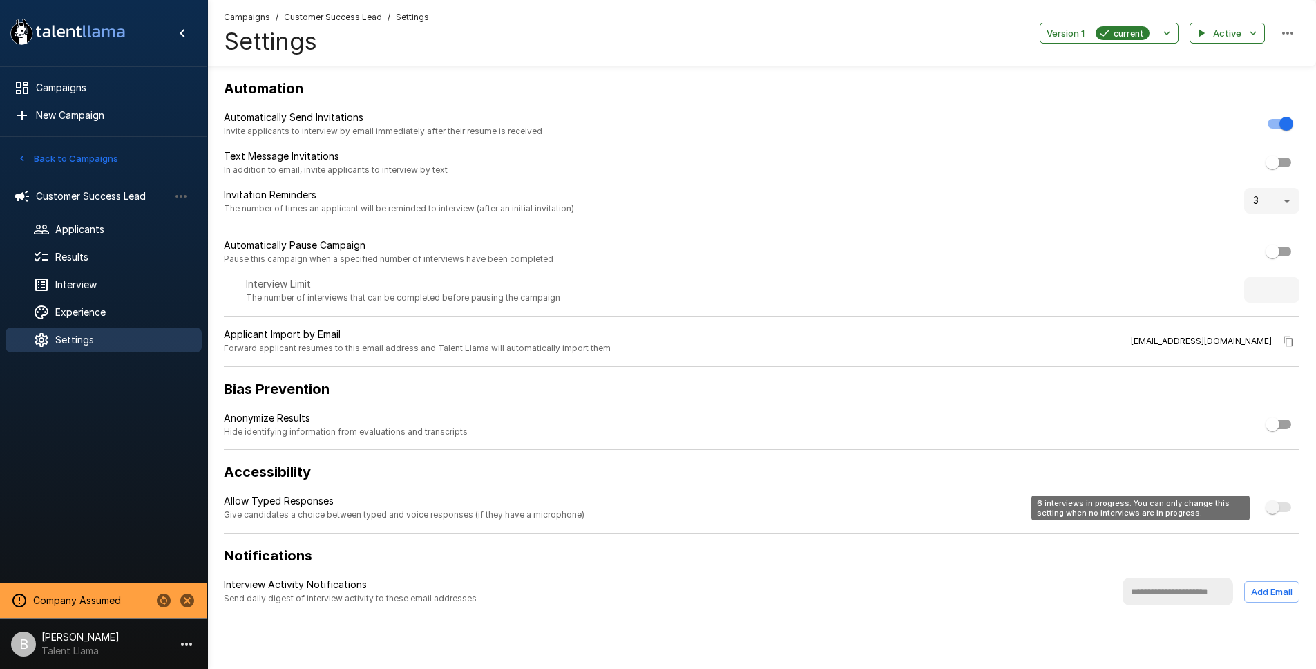
click at [1269, 503] on span "6 interviews in progress. You can only change this setting when no interviews a…" at bounding box center [1279, 507] width 23 height 10
click at [1276, 505] on span "6 interviews in progress. You can only change this setting when no interviews a…" at bounding box center [1279, 507] width 23 height 10
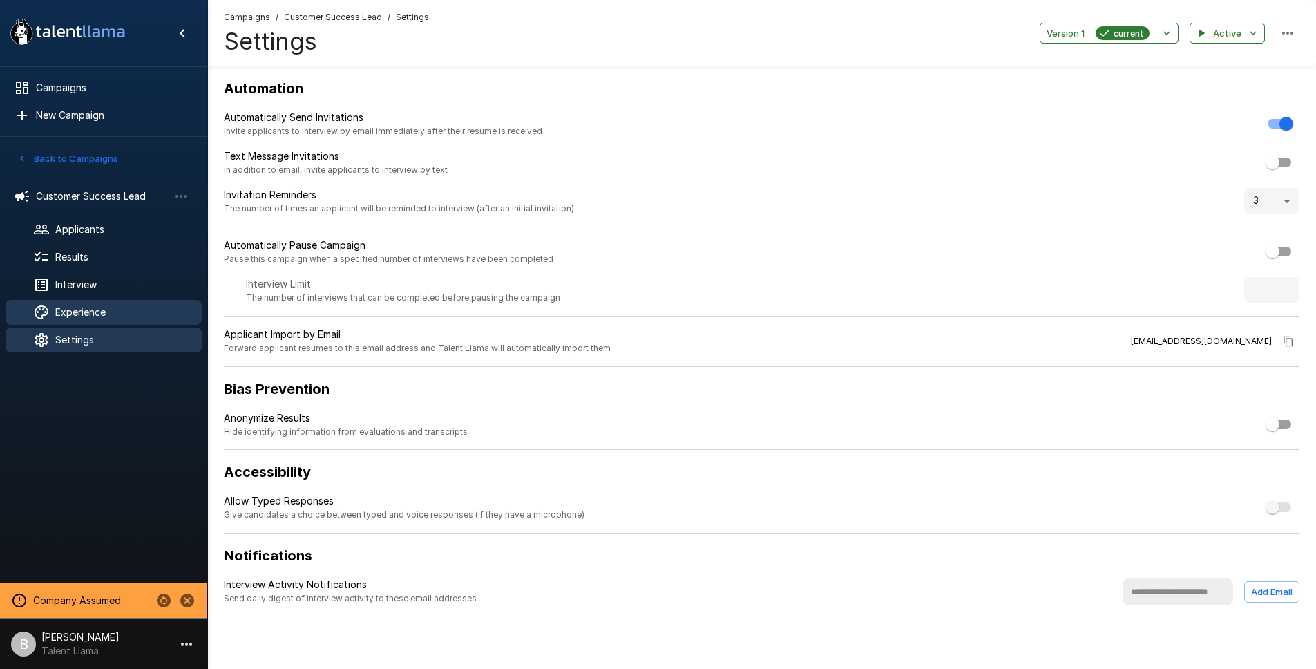
click at [99, 318] on span "Experience" at bounding box center [122, 312] width 135 height 14
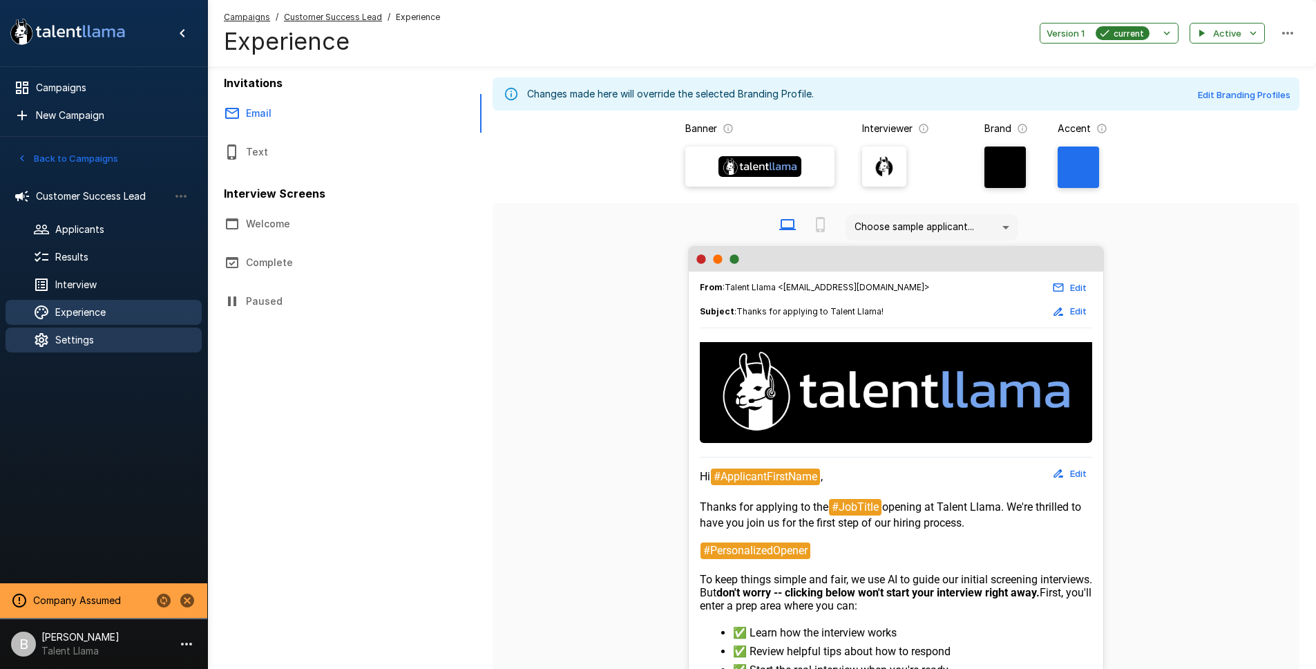
click at [86, 340] on span "Settings" at bounding box center [122, 340] width 135 height 14
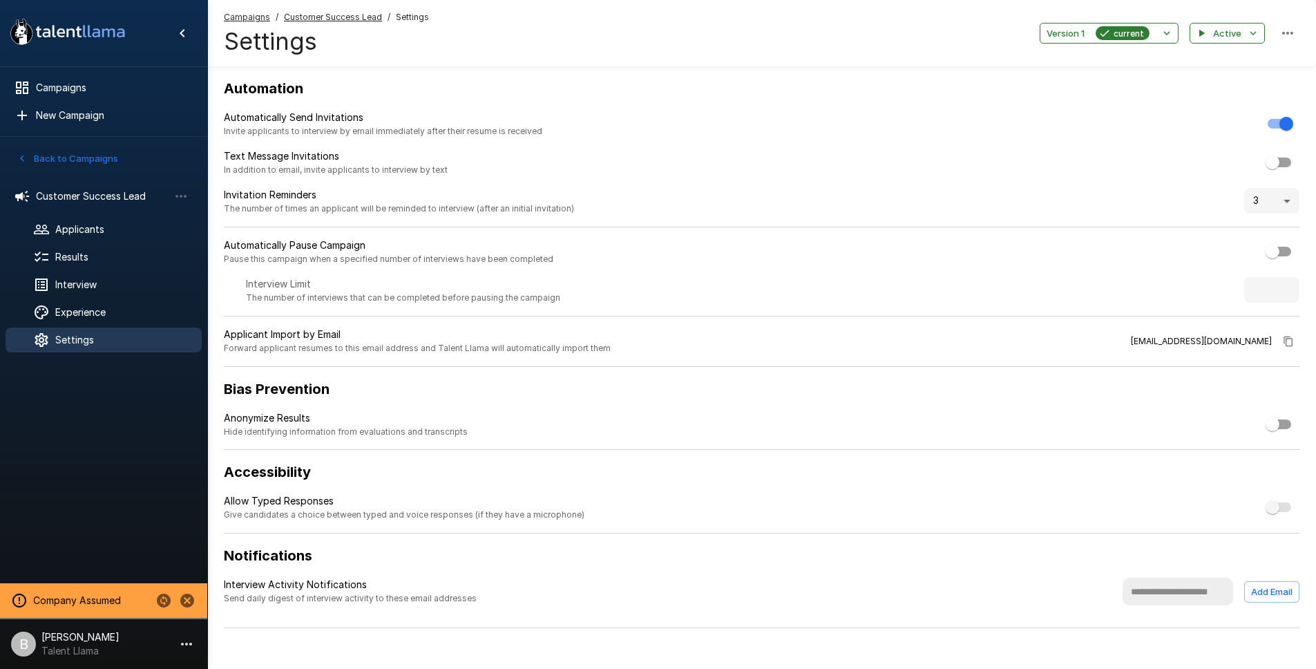
click at [689, 475] on h6 "Accessibility" at bounding box center [762, 472] width 1076 height 22
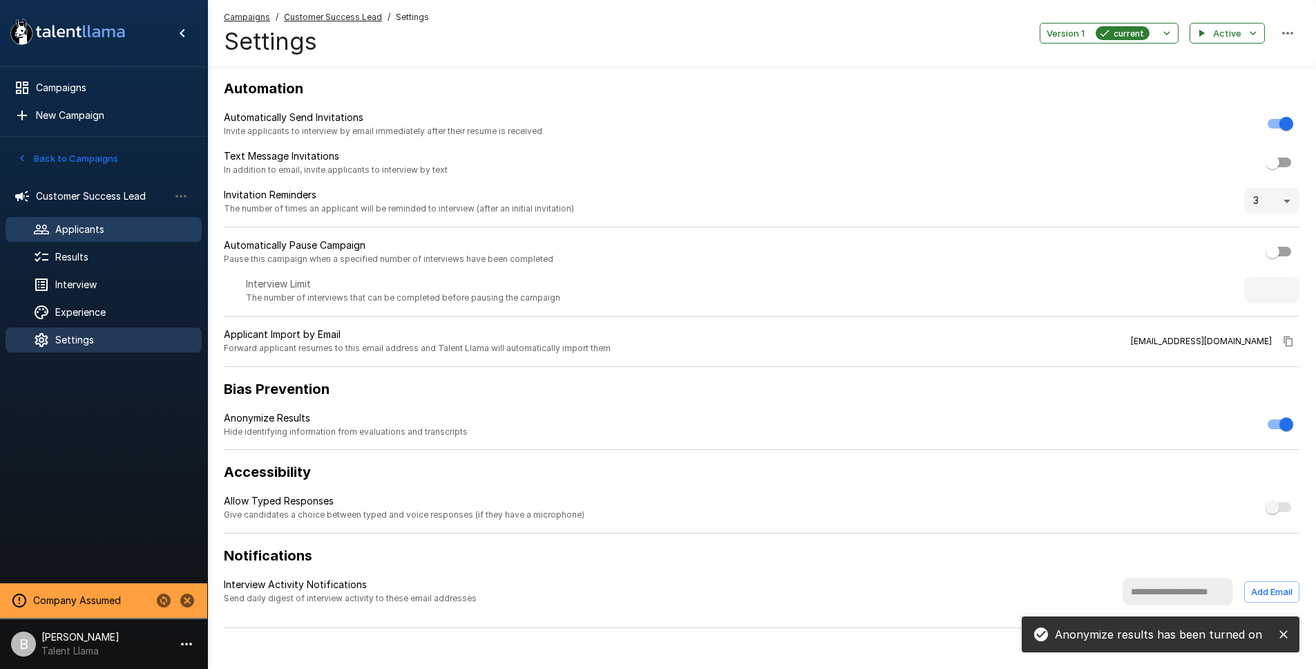
click at [99, 234] on span "Applicants" at bounding box center [122, 229] width 135 height 14
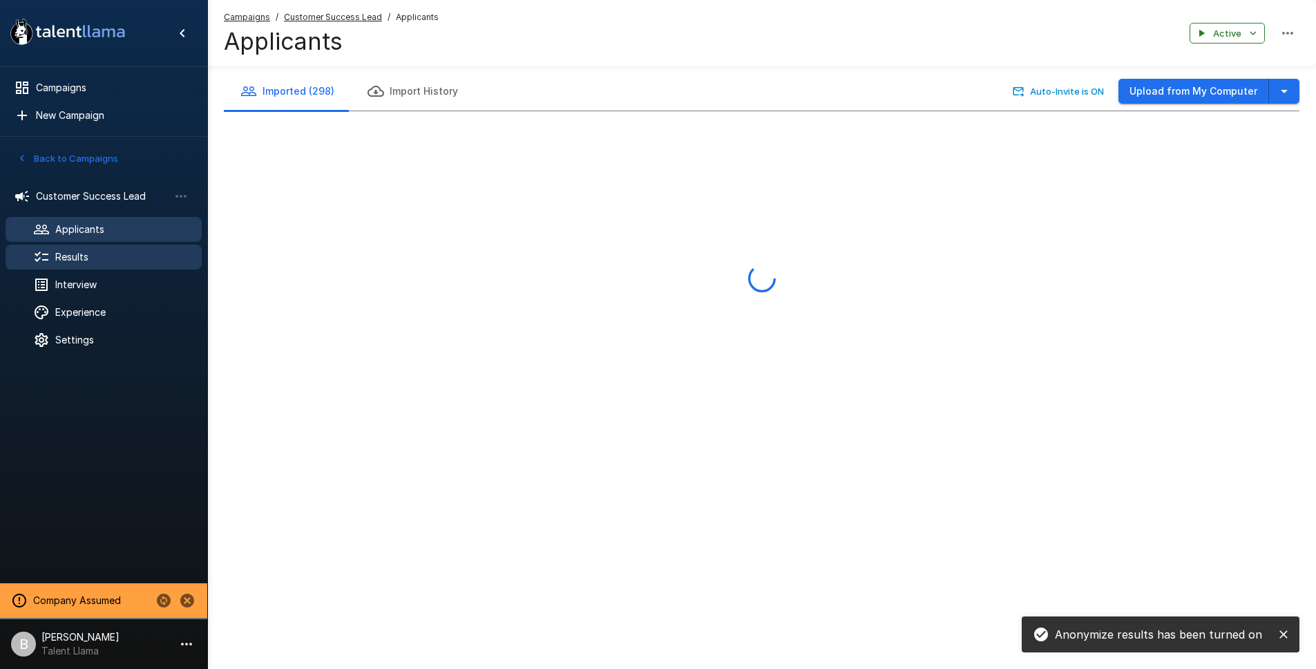
click at [76, 251] on span "Results" at bounding box center [122, 257] width 135 height 14
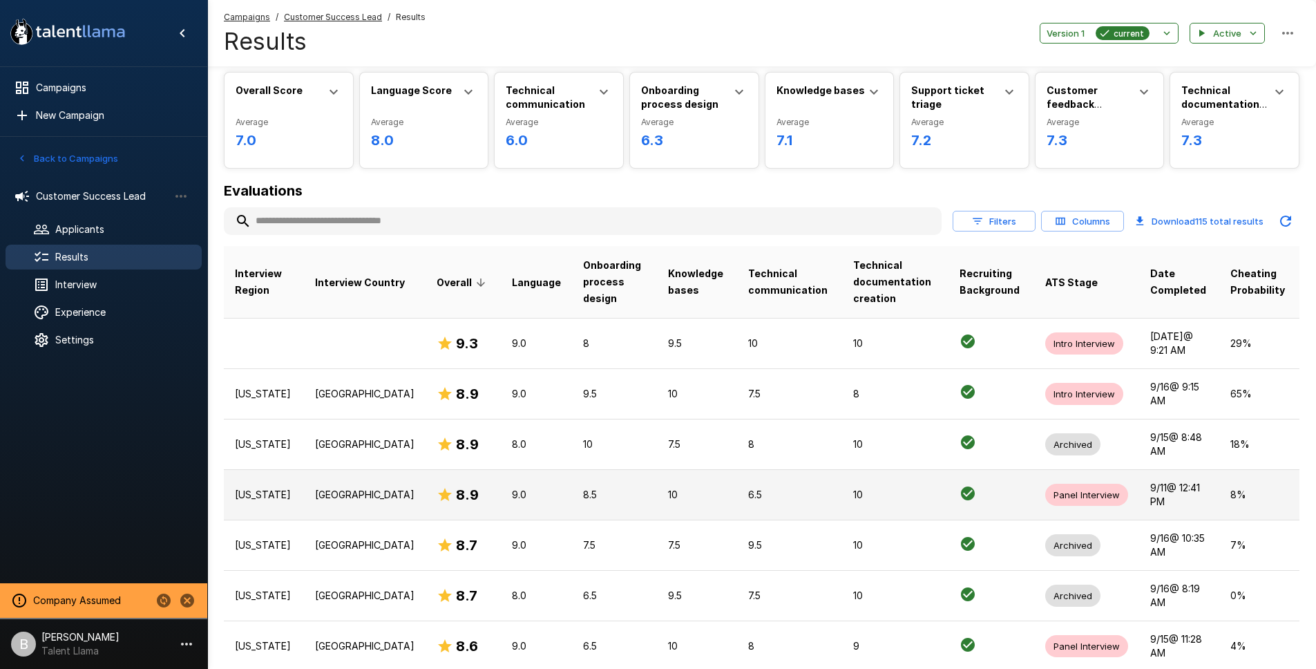
scroll to position [48, 0]
click at [456, 501] on h6 "8.9" at bounding box center [467, 494] width 23 height 22
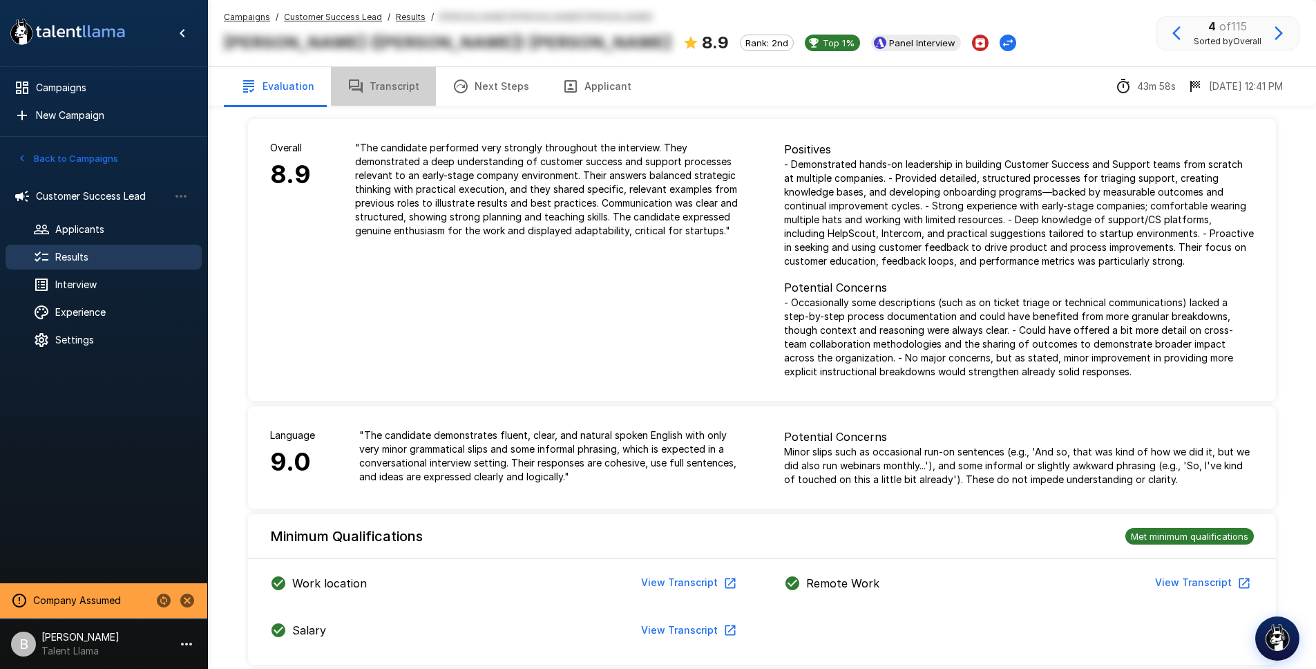
click at [386, 88] on button "Transcript" at bounding box center [383, 86] width 105 height 39
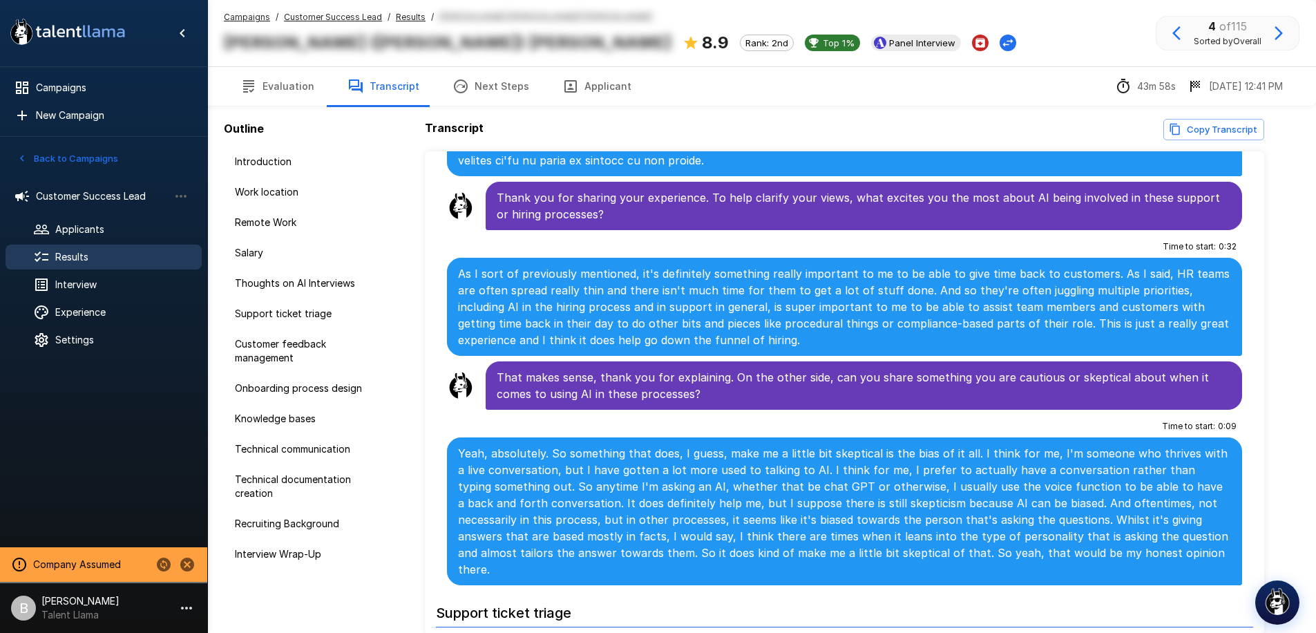
scroll to position [962, 0]
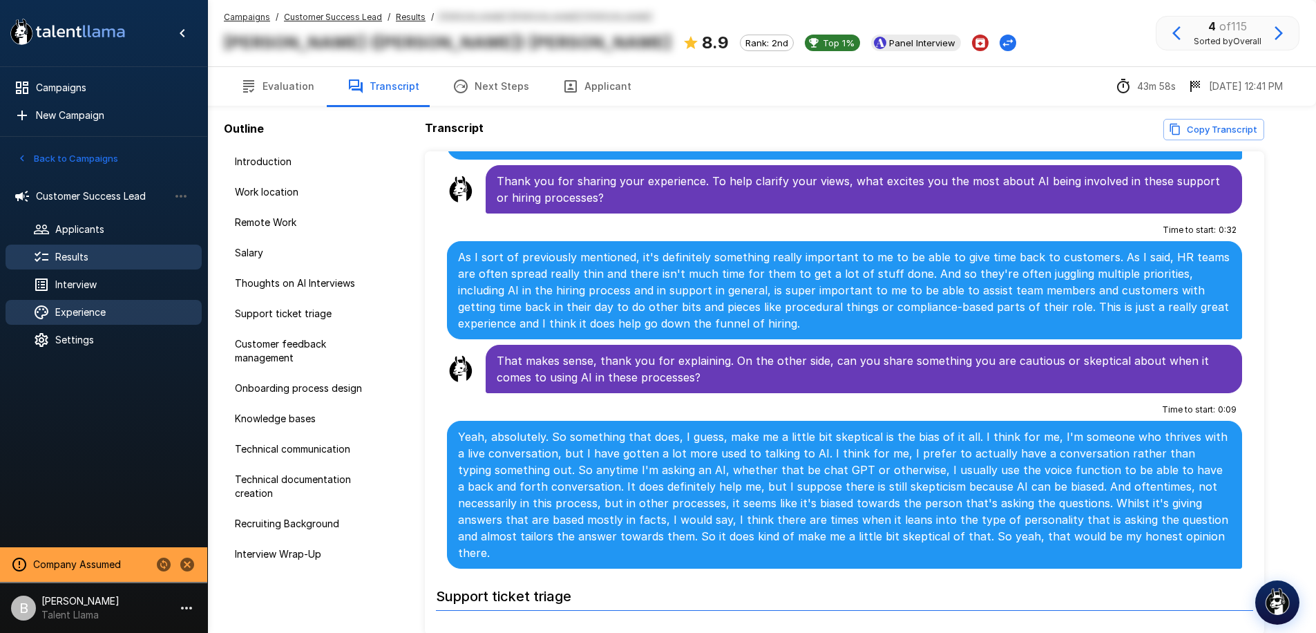
click at [95, 314] on span "Experience" at bounding box center [122, 312] width 135 height 14
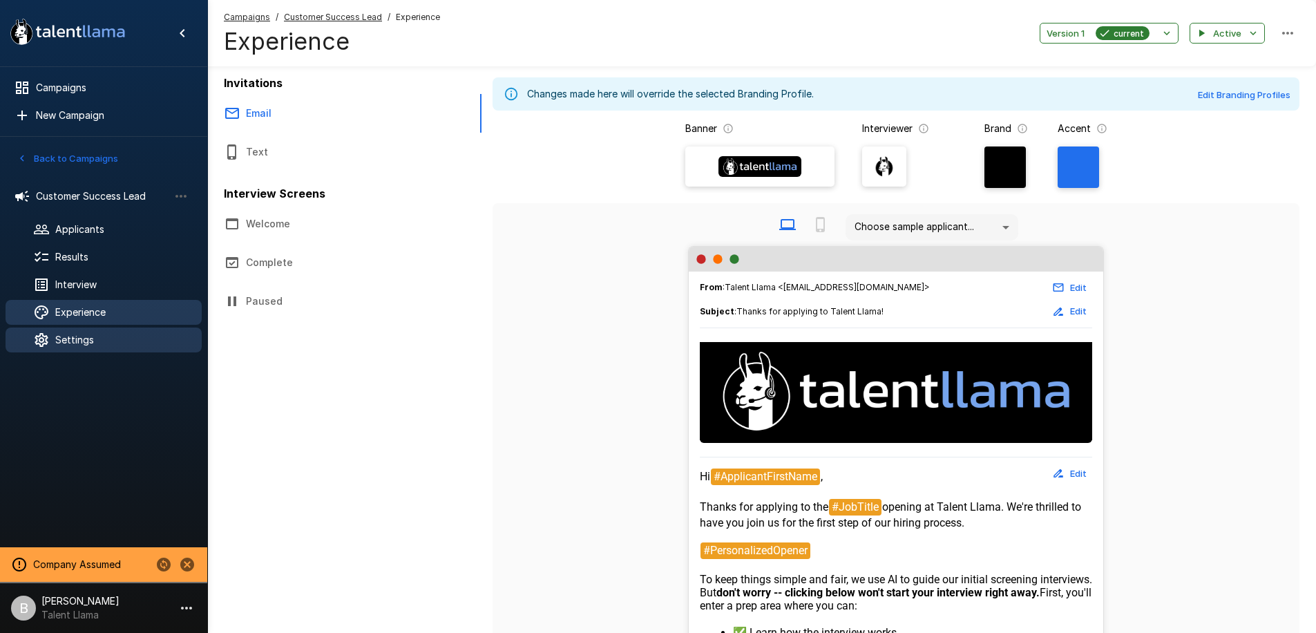
click at [84, 337] on span "Settings" at bounding box center [122, 340] width 135 height 14
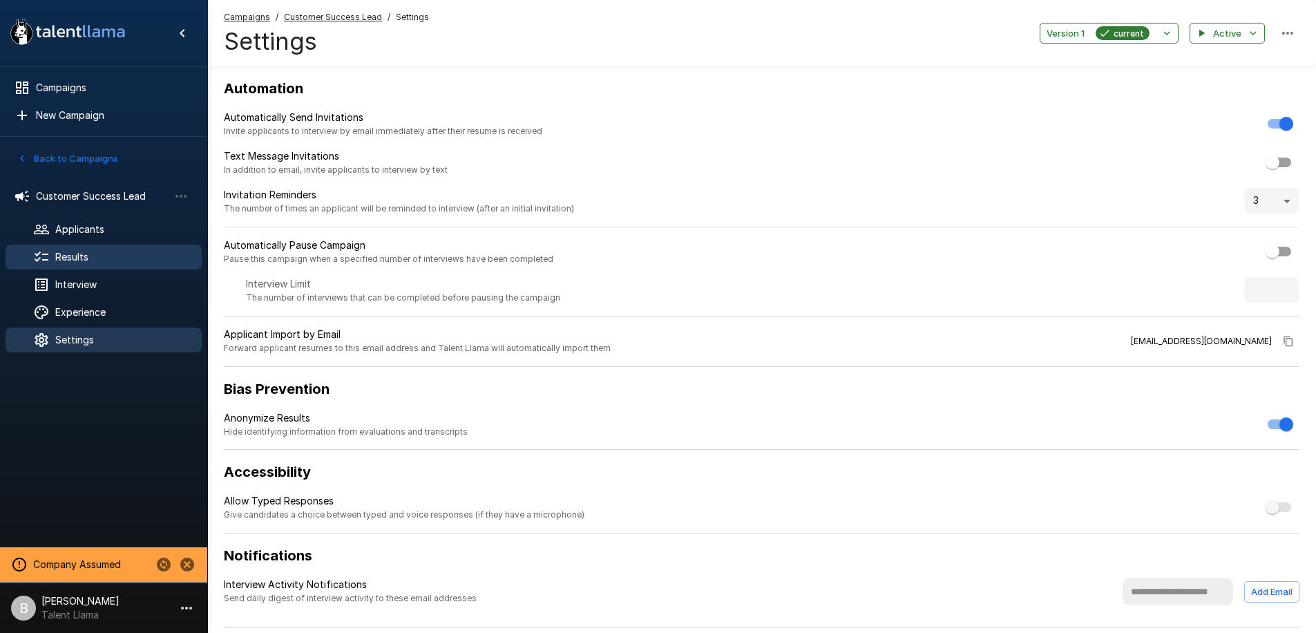
click at [95, 259] on span "Results" at bounding box center [122, 257] width 135 height 14
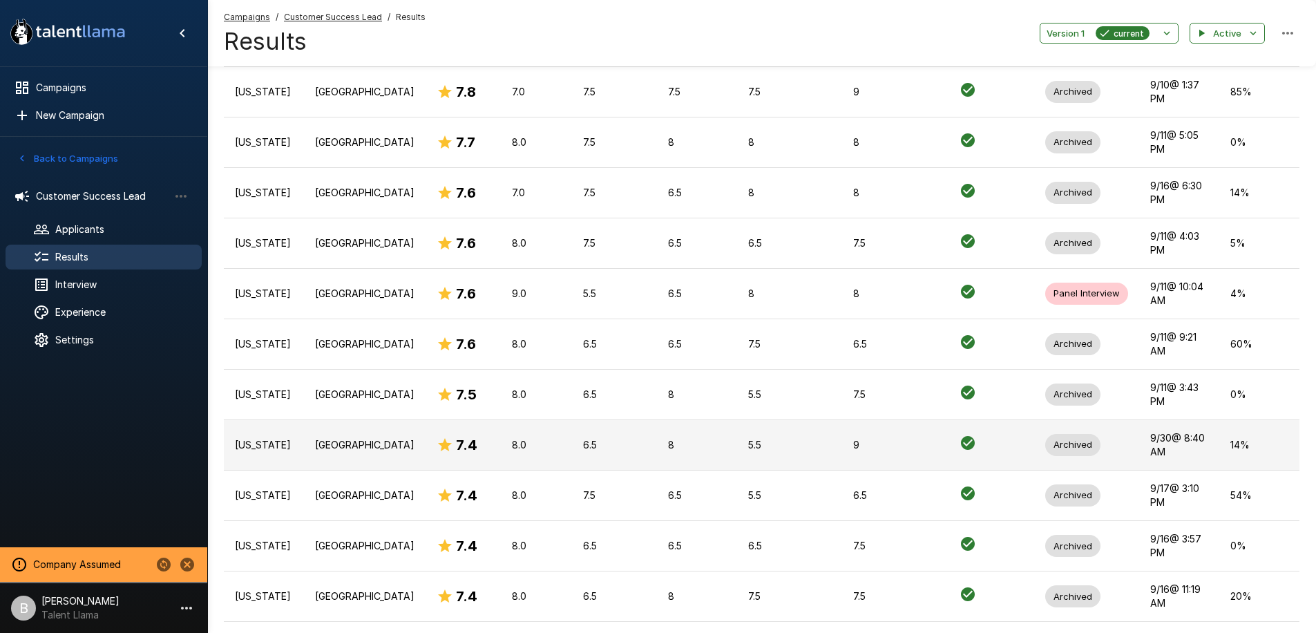
scroll to position [1257, 0]
click at [583, 439] on p "6.5" at bounding box center [615, 446] width 64 height 14
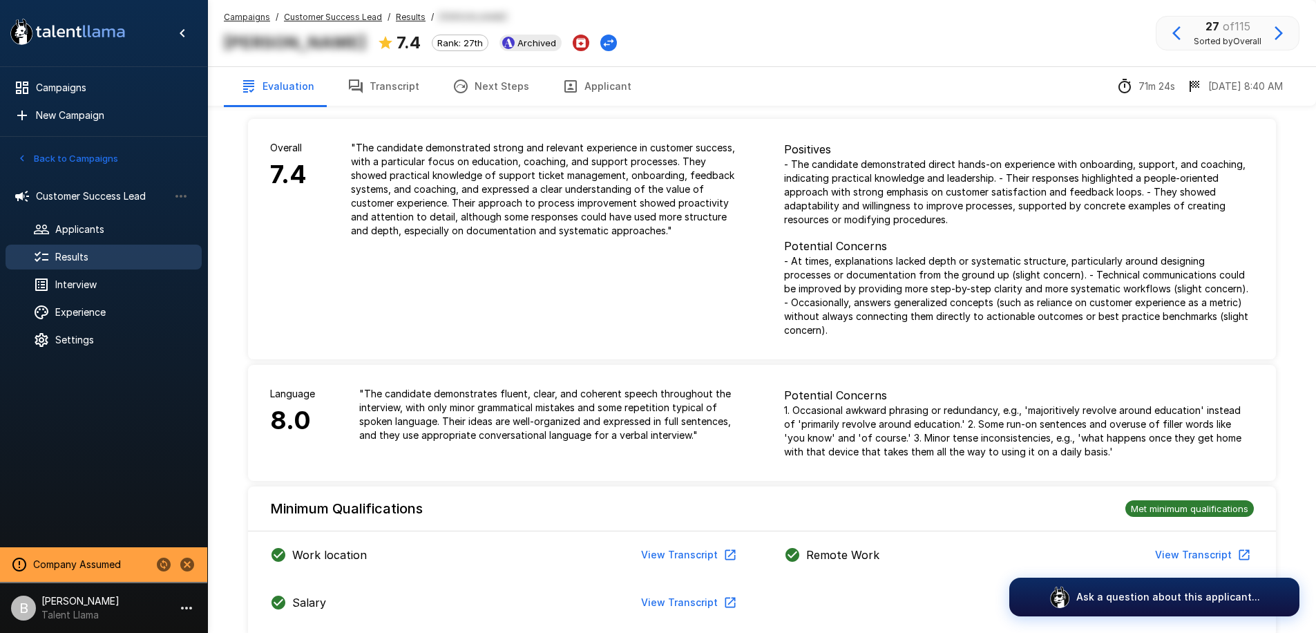
click at [399, 92] on button "Transcript" at bounding box center [383, 86] width 105 height 39
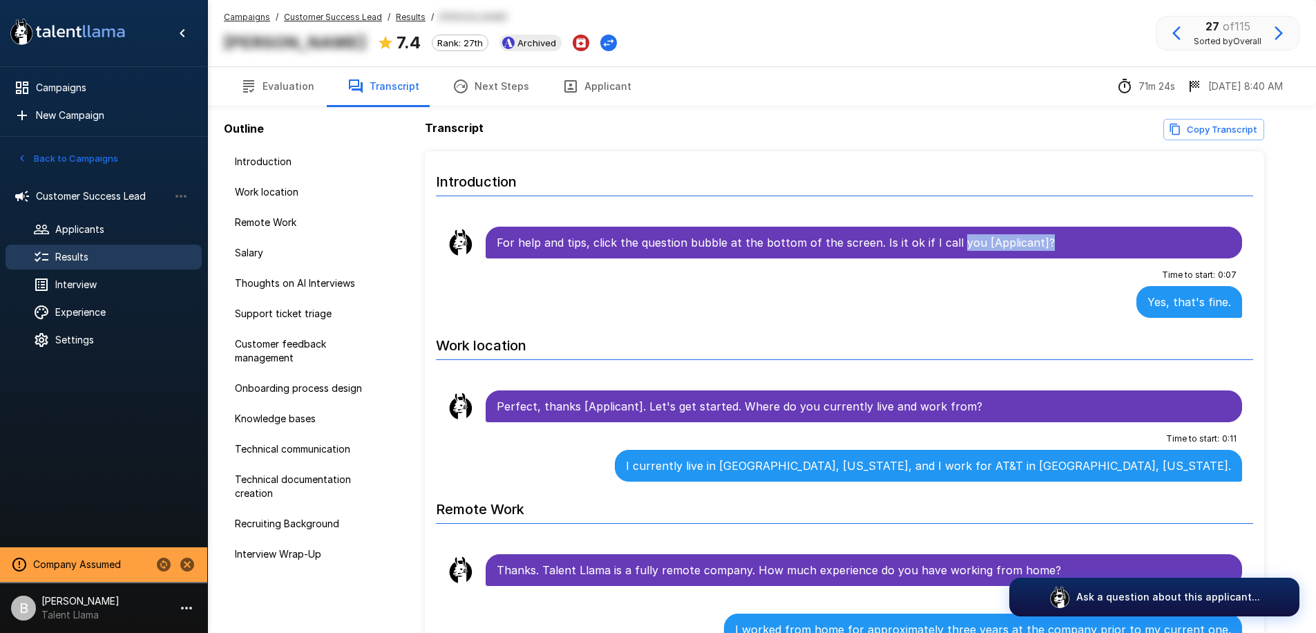
drag, startPoint x: 964, startPoint y: 249, endPoint x: 1034, endPoint y: 247, distance: 69.8
click at [1034, 247] on p "For help and tips, click the question bubble at the bottom of the screen. Is it…" at bounding box center [864, 242] width 735 height 17
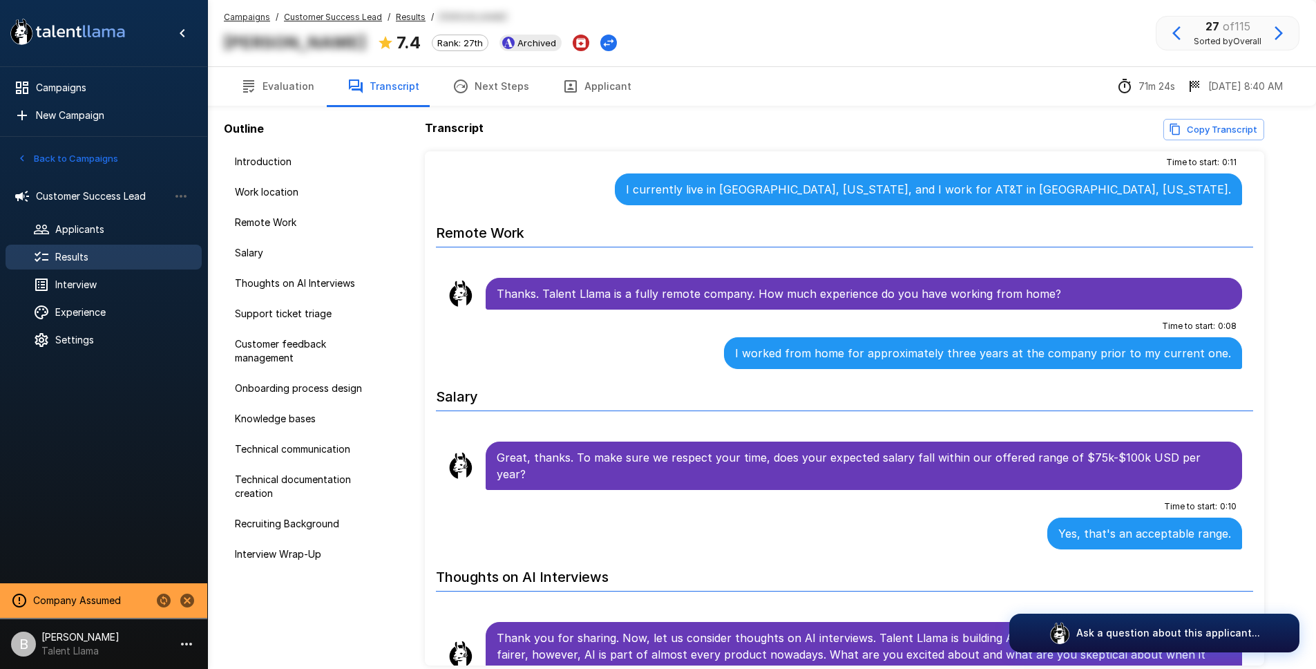
scroll to position [275, 0]
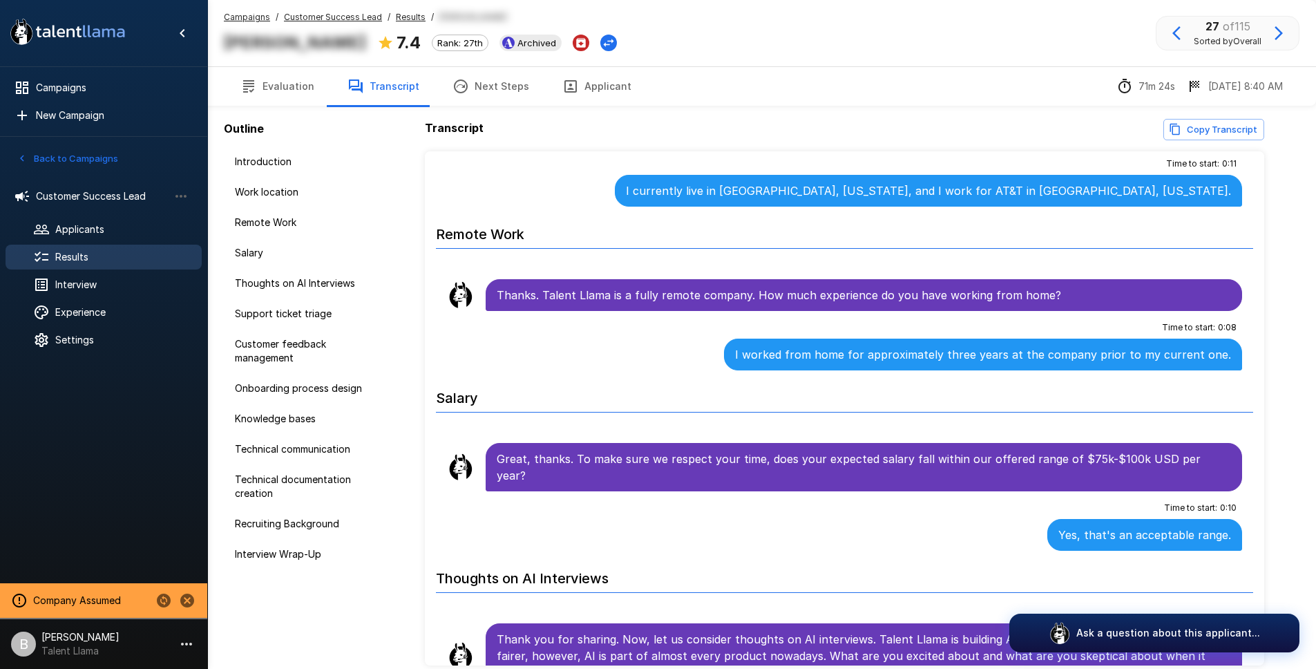
click at [96, 155] on button "Back to Campaigns" at bounding box center [68, 158] width 108 height 21
